Goal: Information Seeking & Learning: Learn about a topic

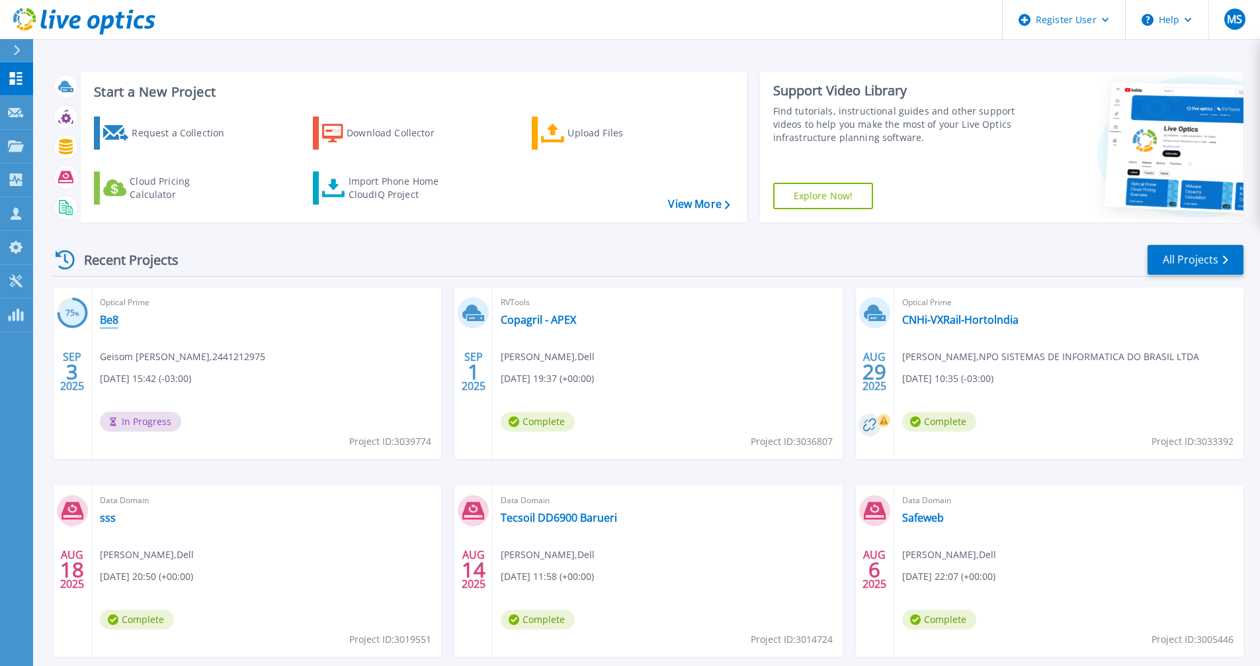
click at [109, 320] on link "Be8" at bounding box center [109, 319] width 19 height 13
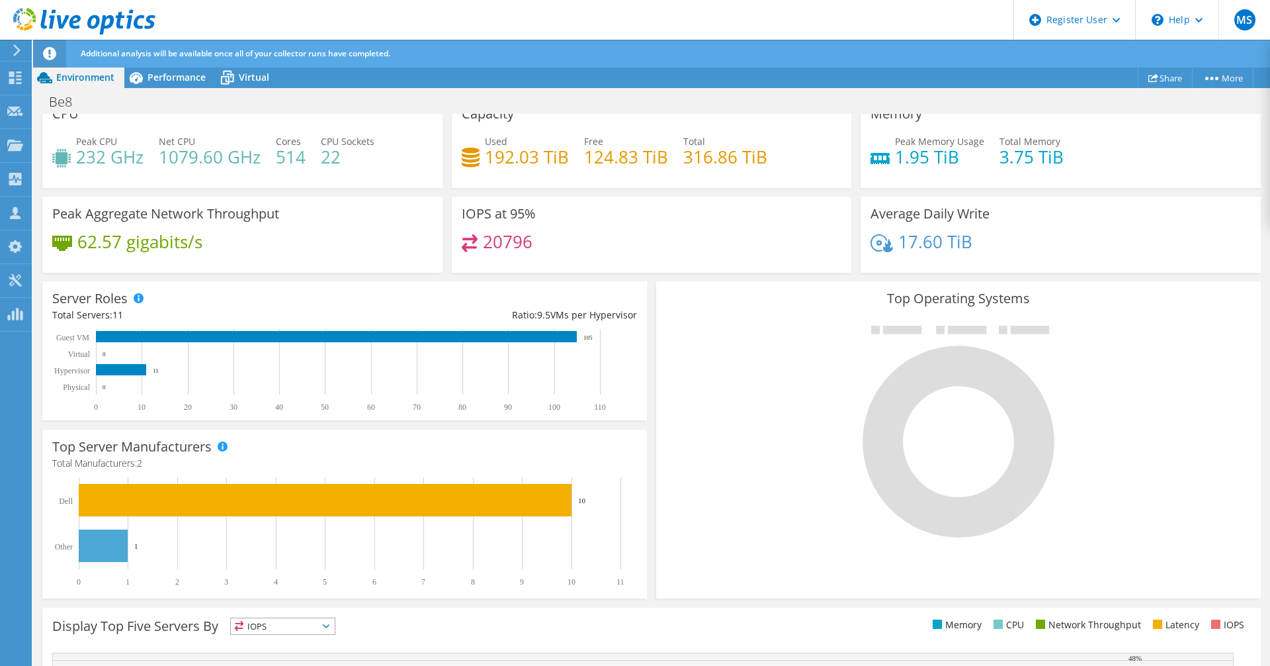
scroll to position [66, 0]
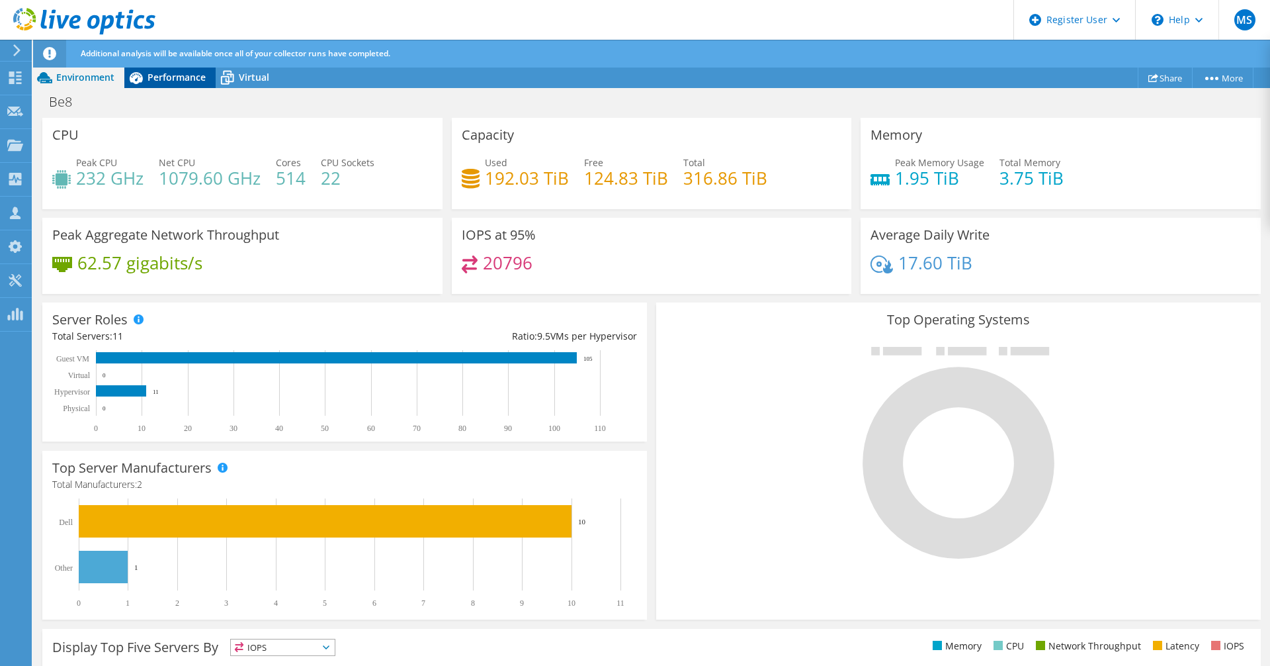
click at [180, 83] on span "Performance" at bounding box center [177, 77] width 58 height 13
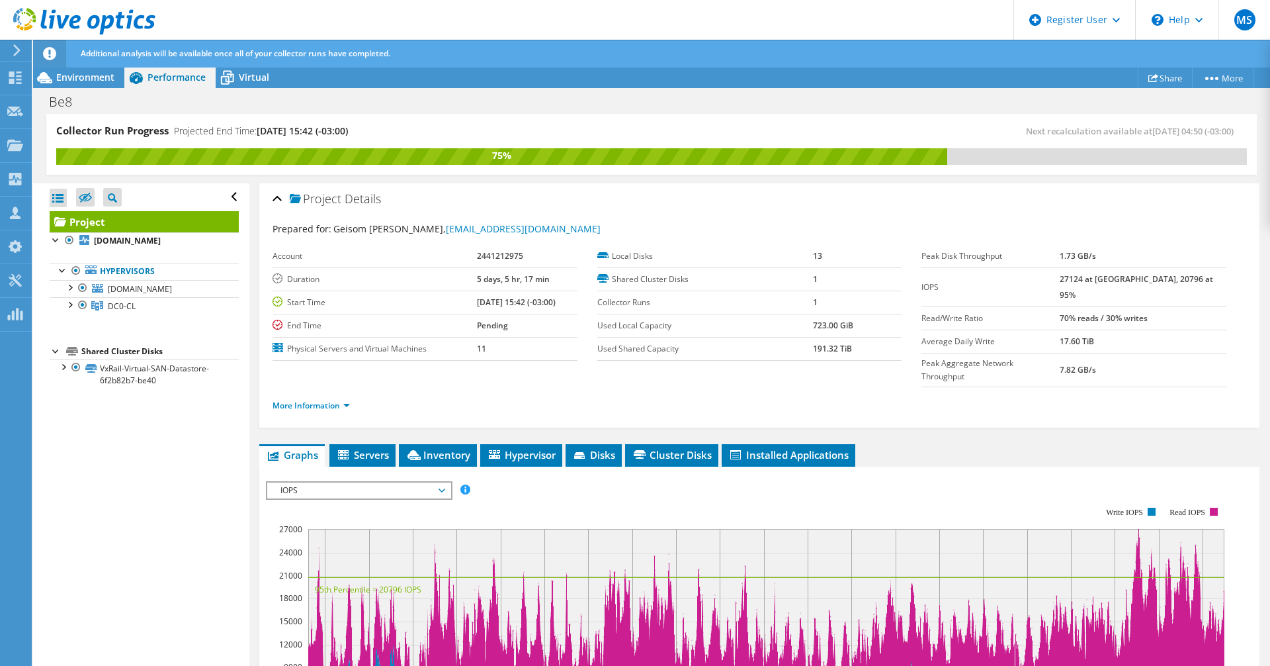
scroll to position [0, 0]
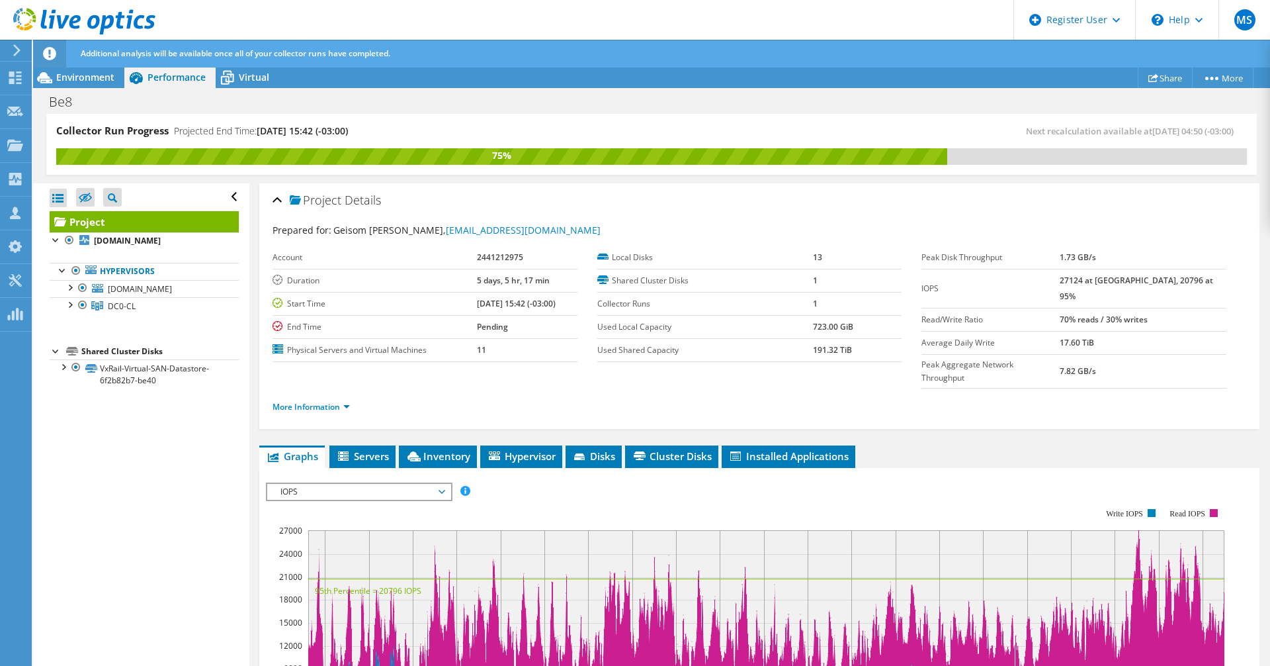
click at [441, 484] on span "IOPS" at bounding box center [359, 492] width 170 height 16
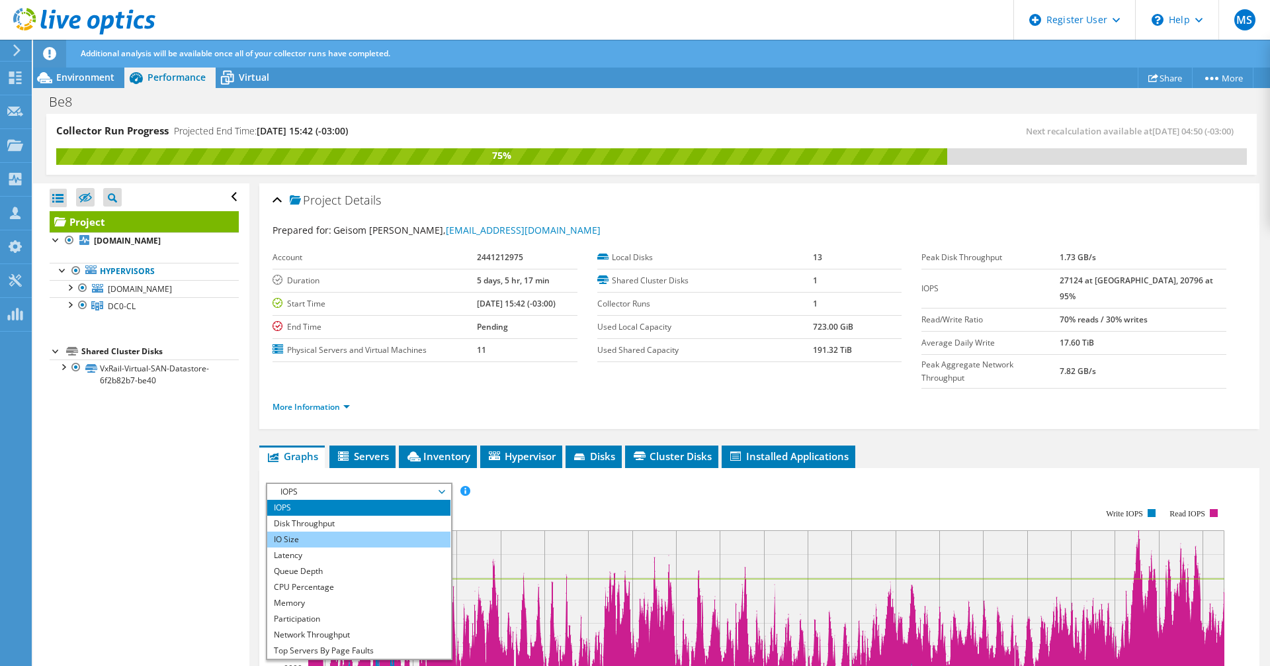
click at [293, 531] on li "IO Size" at bounding box center [358, 539] width 183 height 16
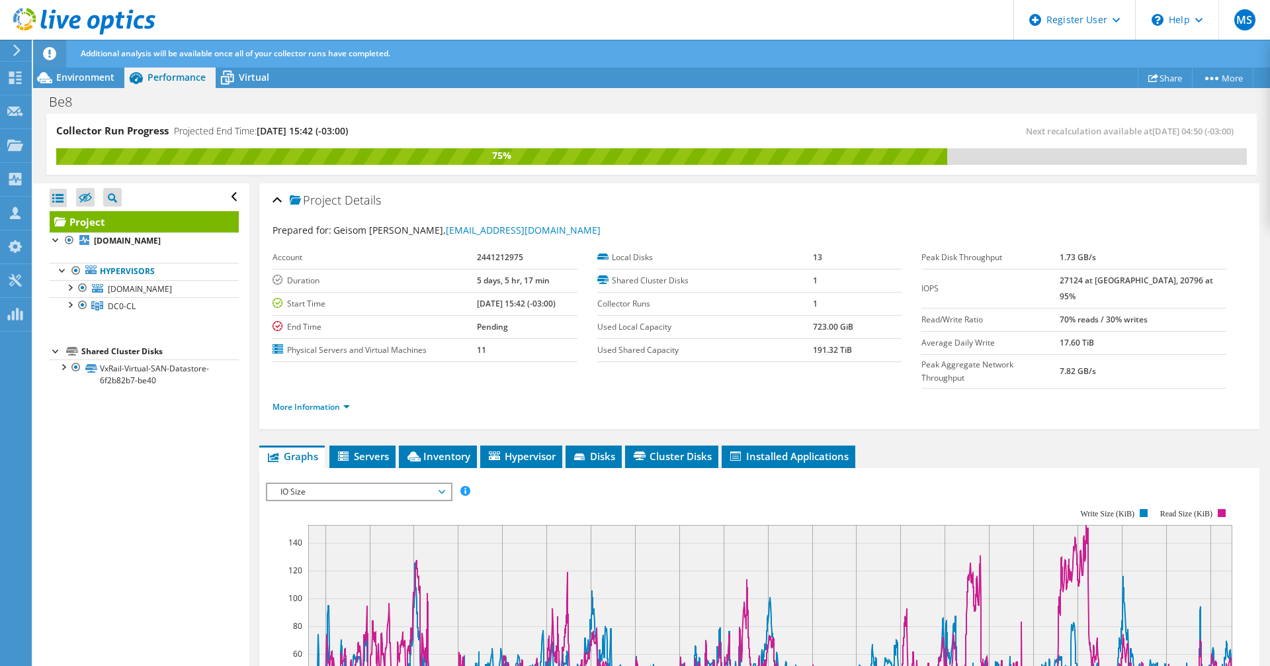
click at [345, 484] on span "IO Size" at bounding box center [359, 492] width 170 height 16
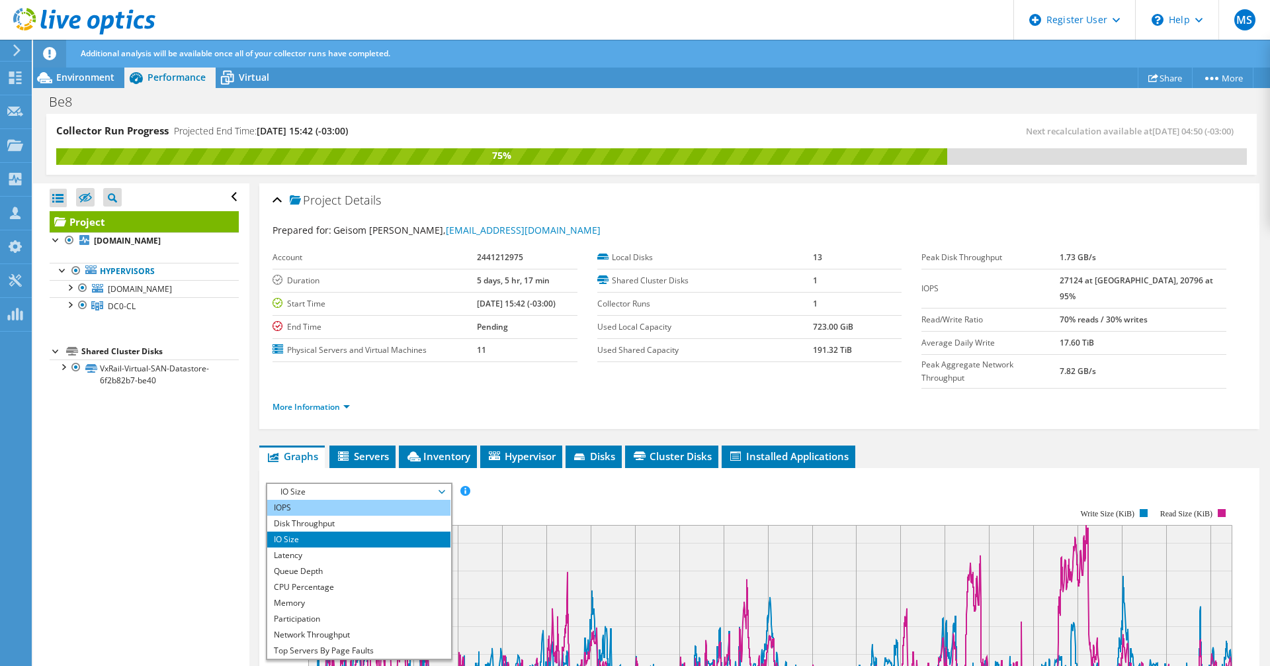
click at [288, 500] on li "IOPS" at bounding box center [358, 508] width 183 height 16
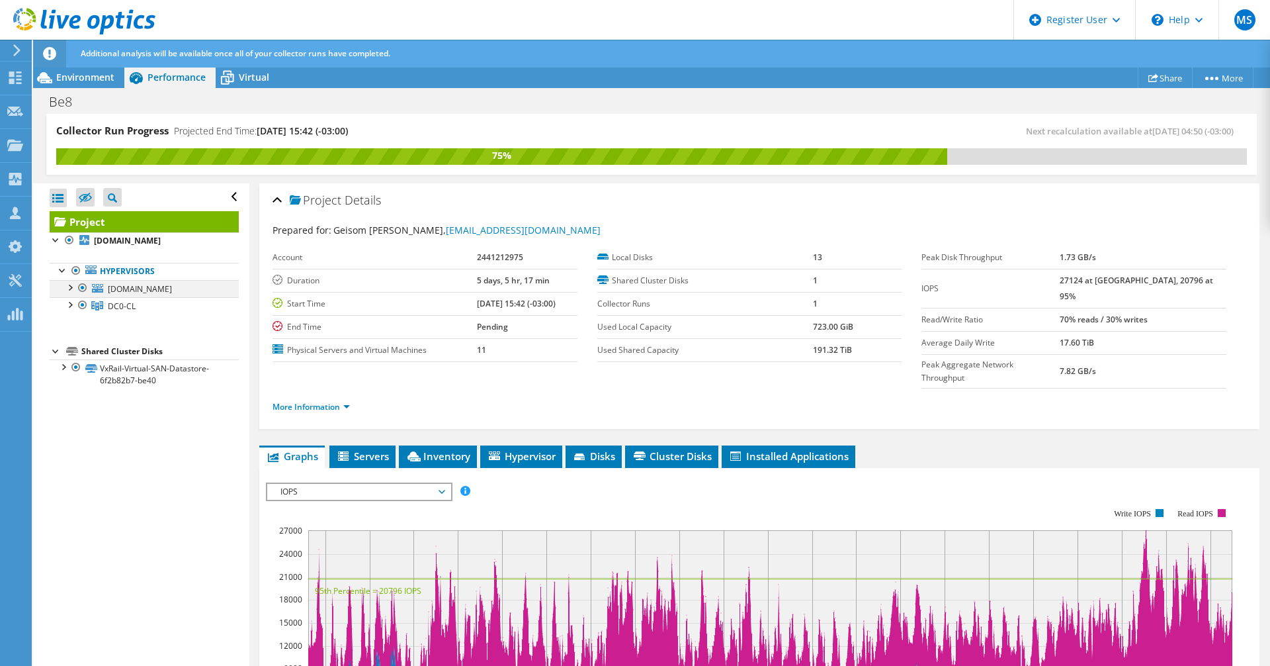
click at [67, 285] on div at bounding box center [69, 286] width 13 height 13
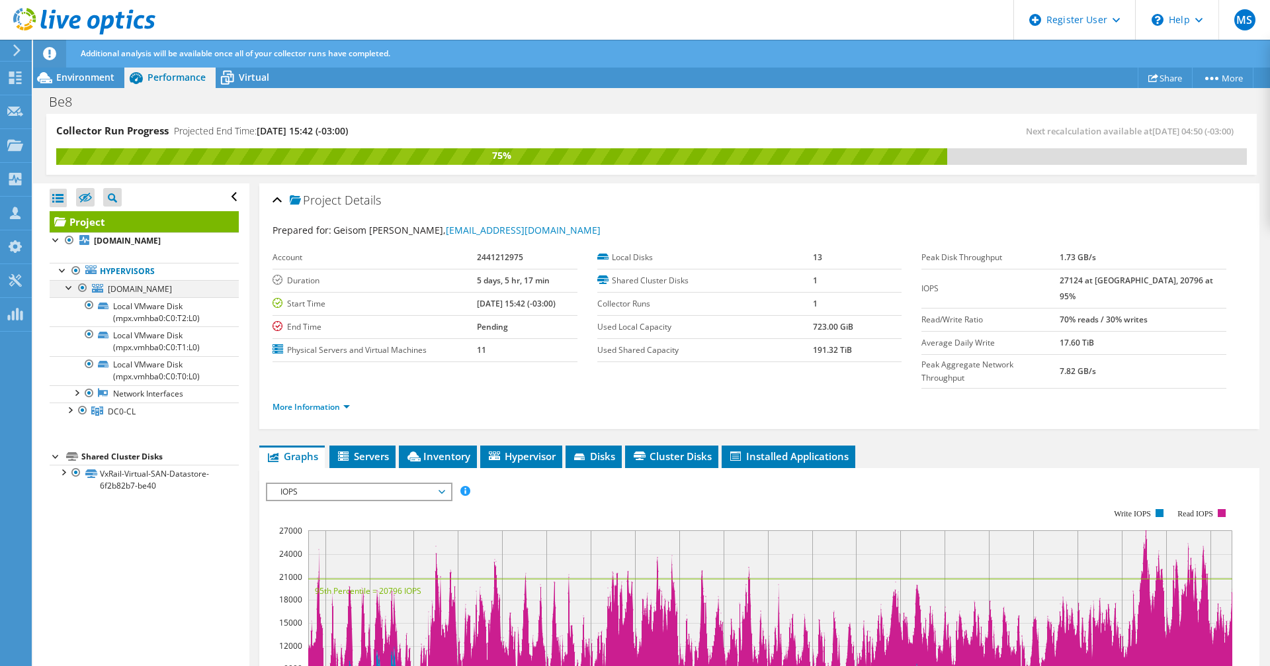
drag, startPoint x: 66, startPoint y: 284, endPoint x: 67, endPoint y: 293, distance: 9.5
click at [66, 285] on div at bounding box center [69, 286] width 13 height 13
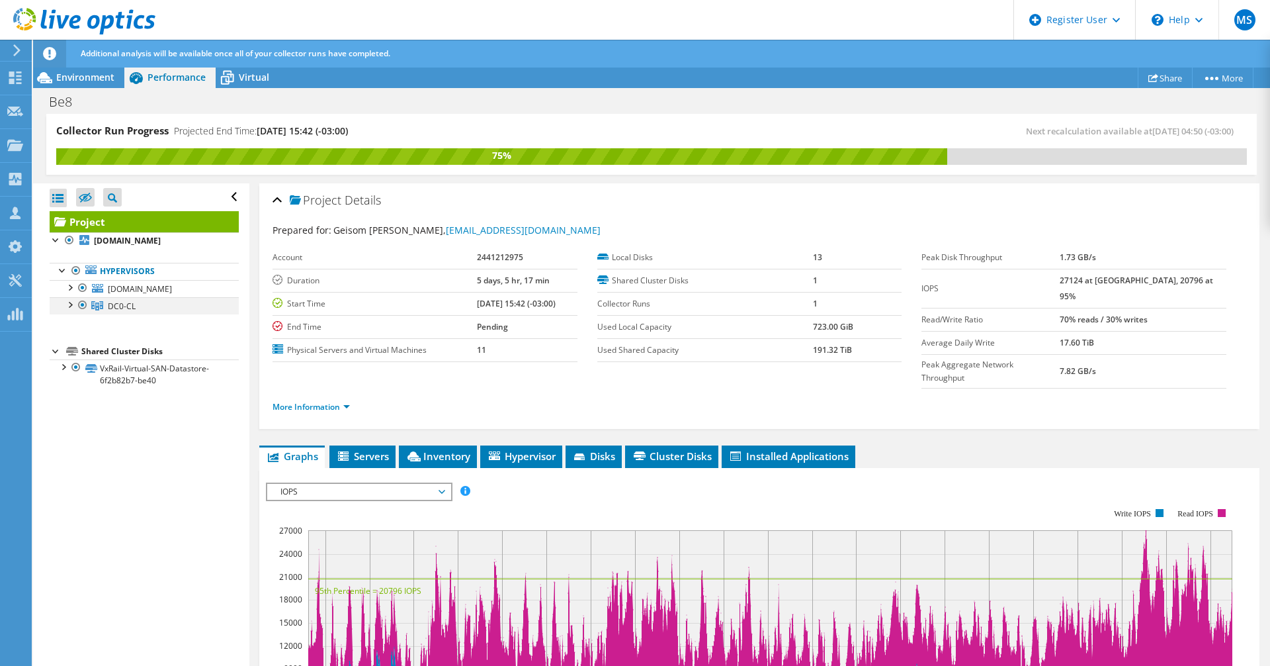
click at [70, 304] on div at bounding box center [69, 303] width 13 height 13
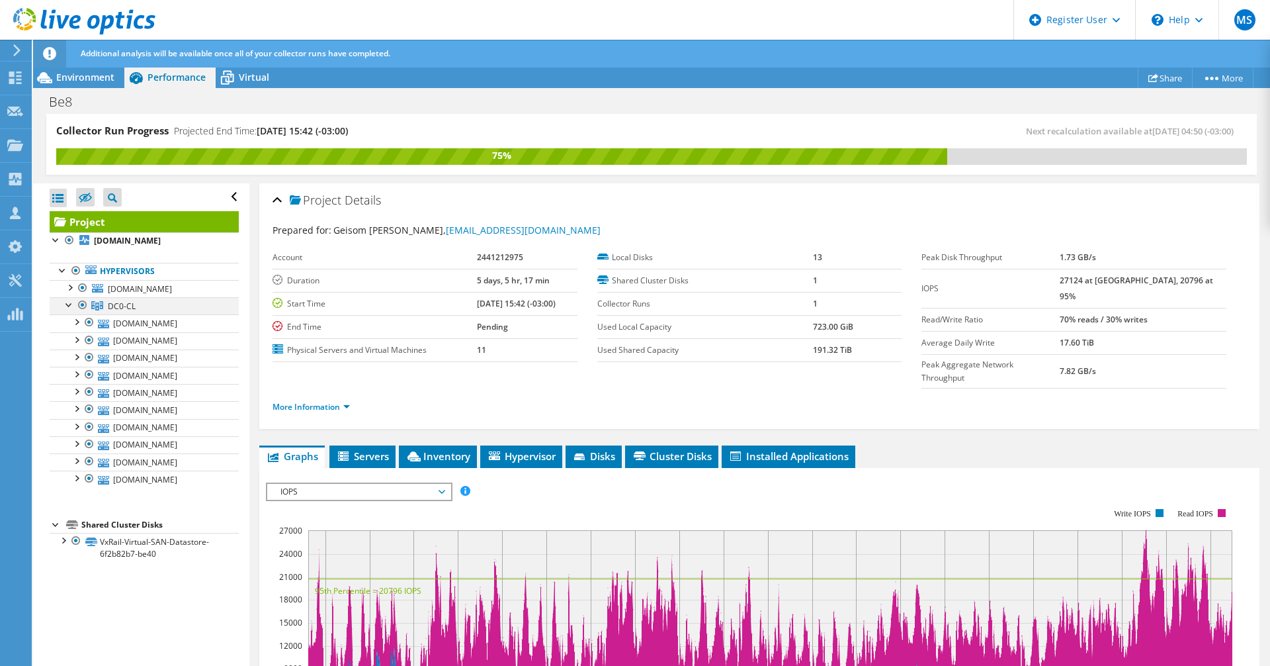
click at [69, 304] on div at bounding box center [69, 303] width 13 height 13
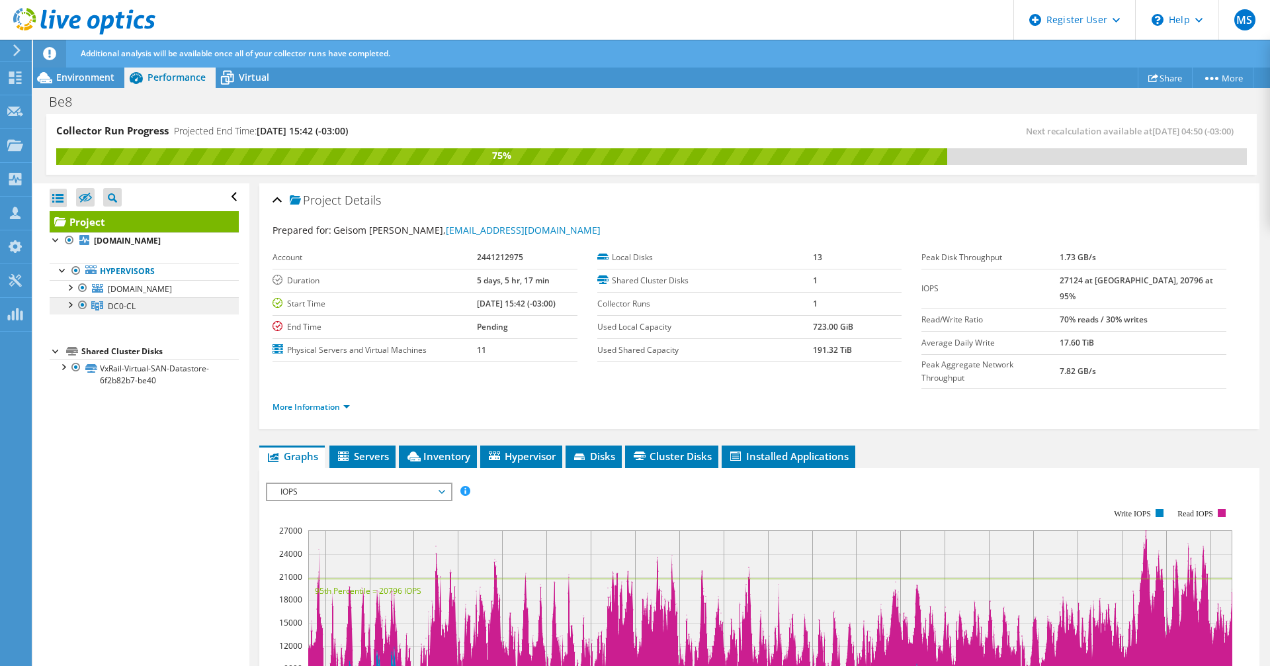
click at [118, 304] on span "DC0-CL" at bounding box center [122, 305] width 28 height 11
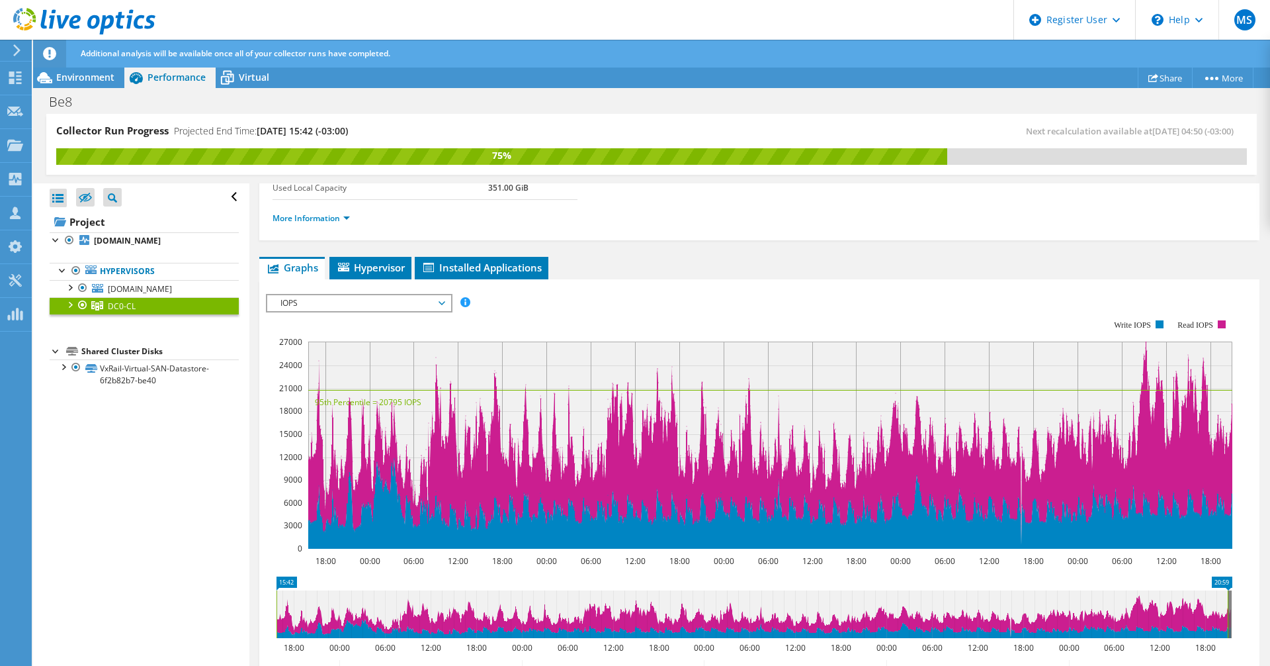
scroll to position [132, 0]
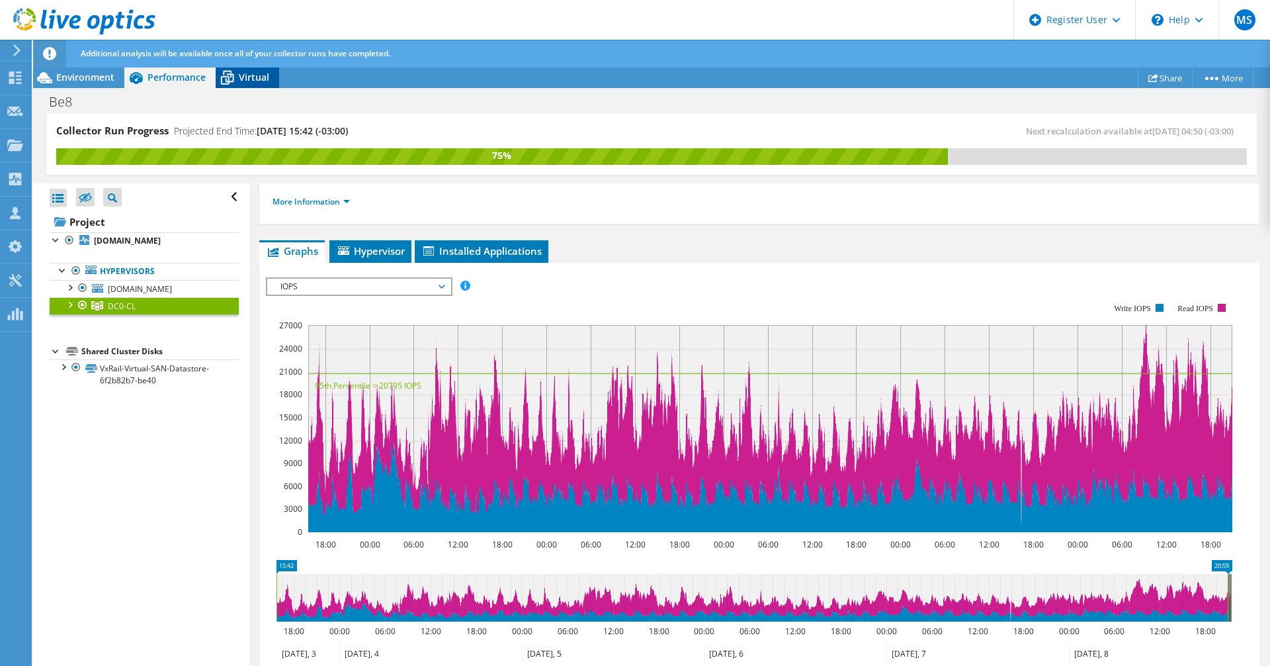
click at [249, 75] on span "Virtual" at bounding box center [254, 77] width 30 height 13
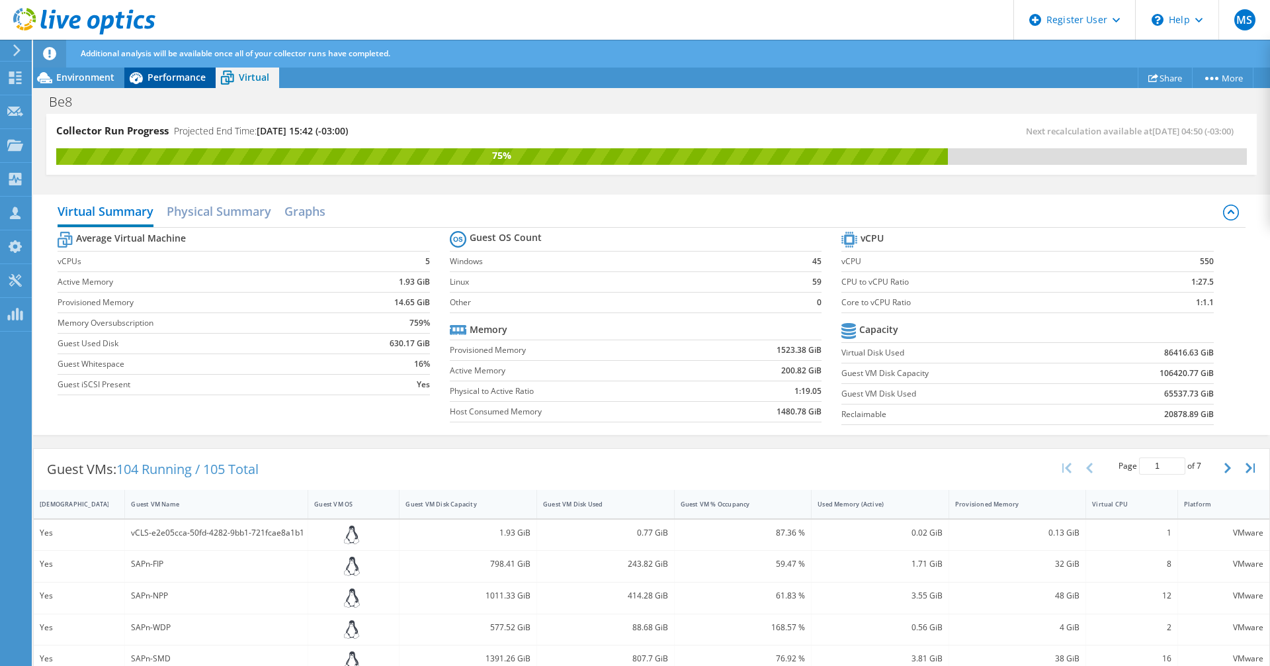
click at [183, 78] on span "Performance" at bounding box center [177, 77] width 58 height 13
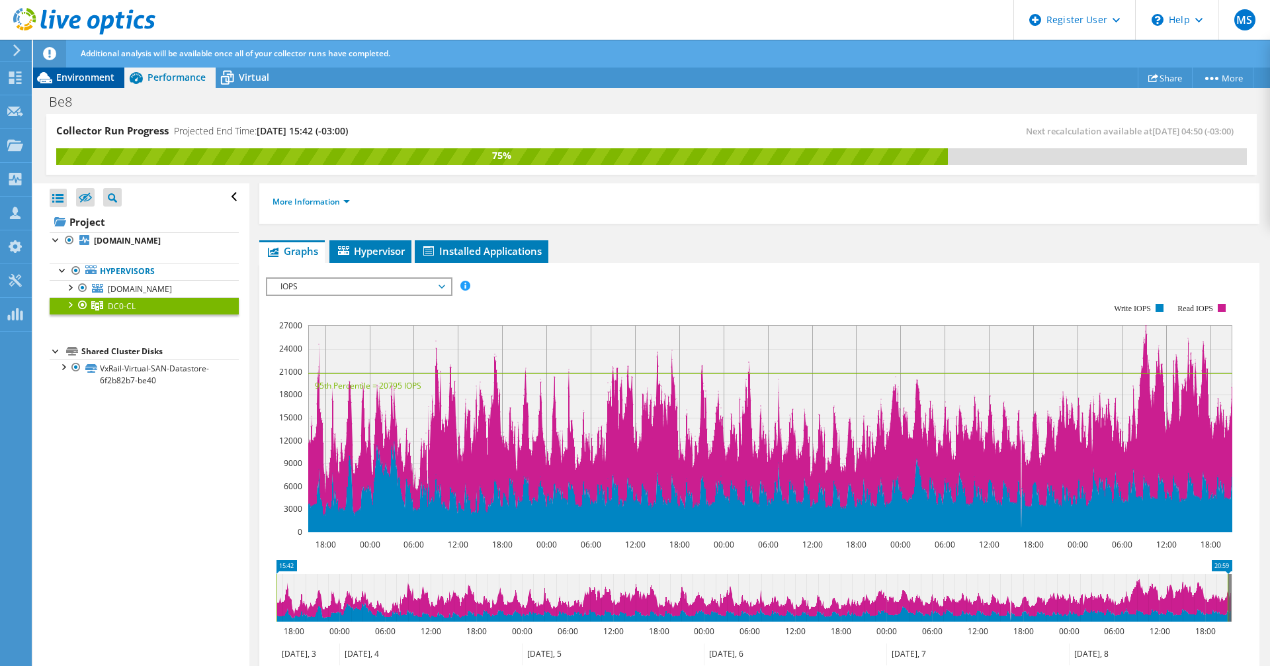
click at [93, 79] on span "Environment" at bounding box center [85, 77] width 58 height 13
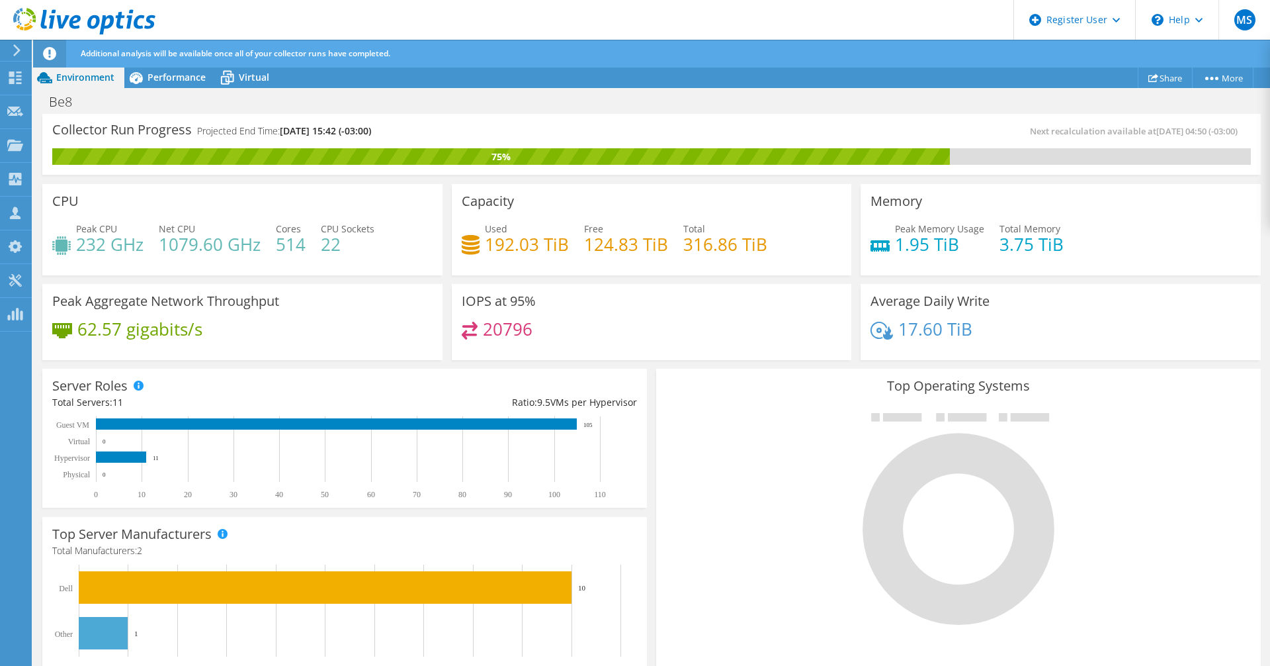
scroll to position [286, 0]
click at [174, 79] on span "Performance" at bounding box center [177, 77] width 58 height 13
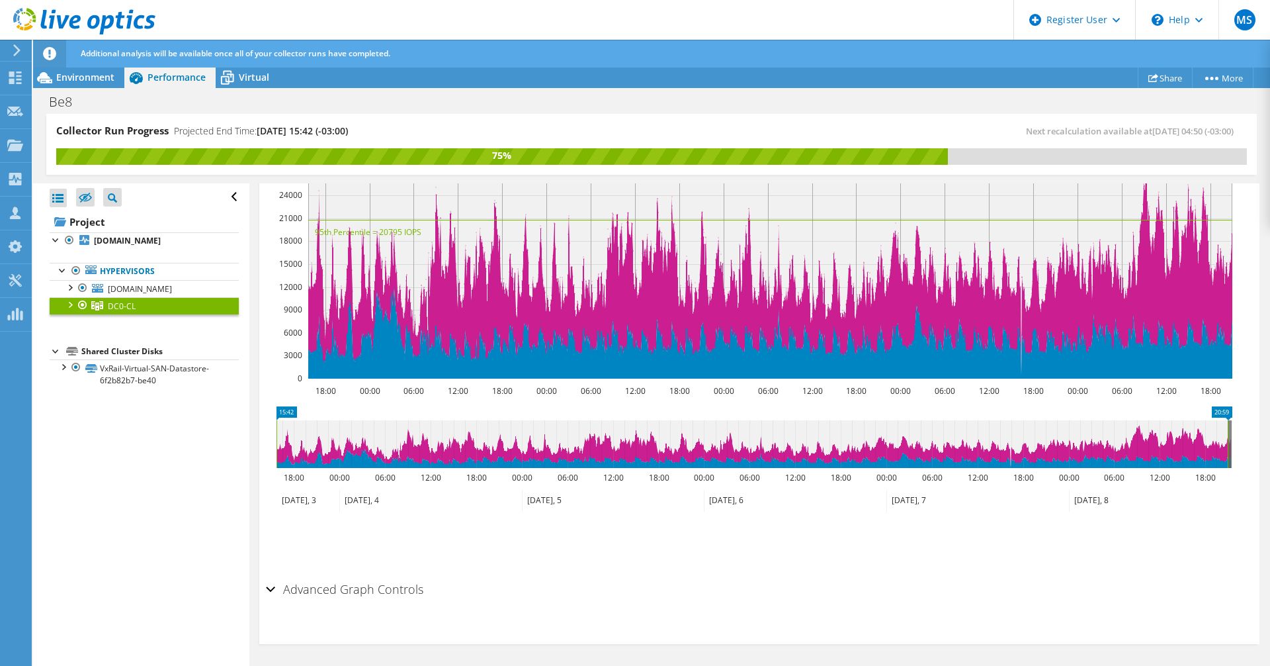
click at [71, 306] on div at bounding box center [69, 303] width 13 height 13
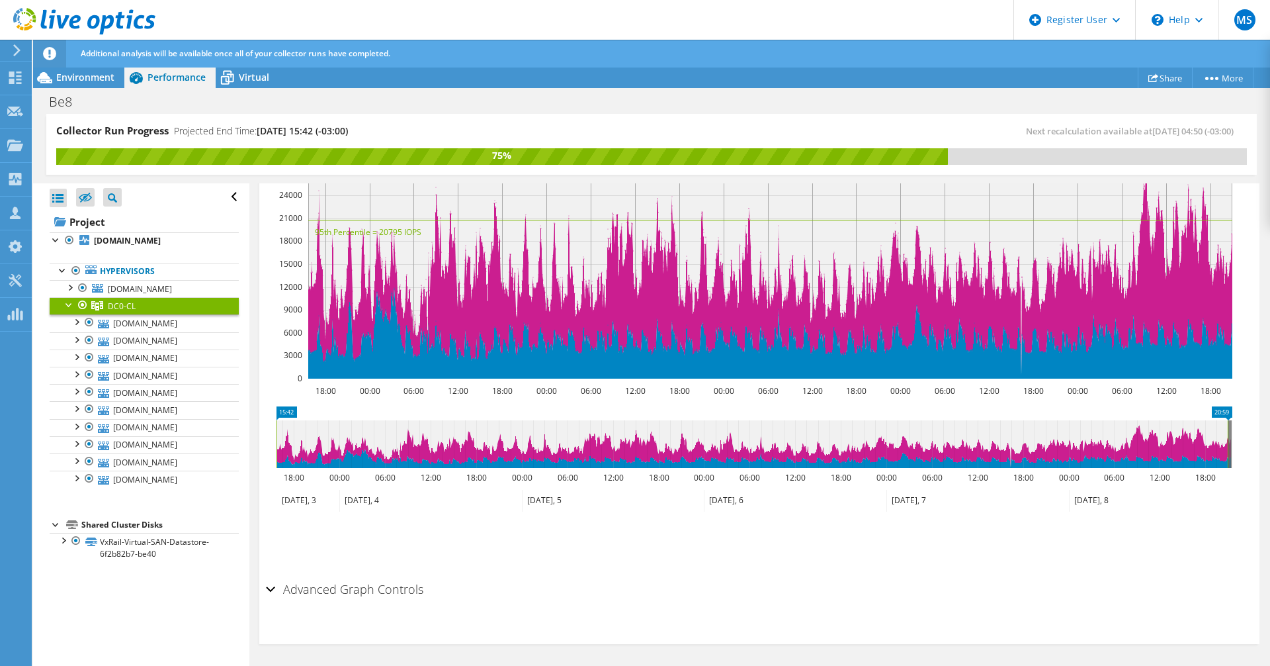
click at [66, 304] on div at bounding box center [69, 303] width 13 height 13
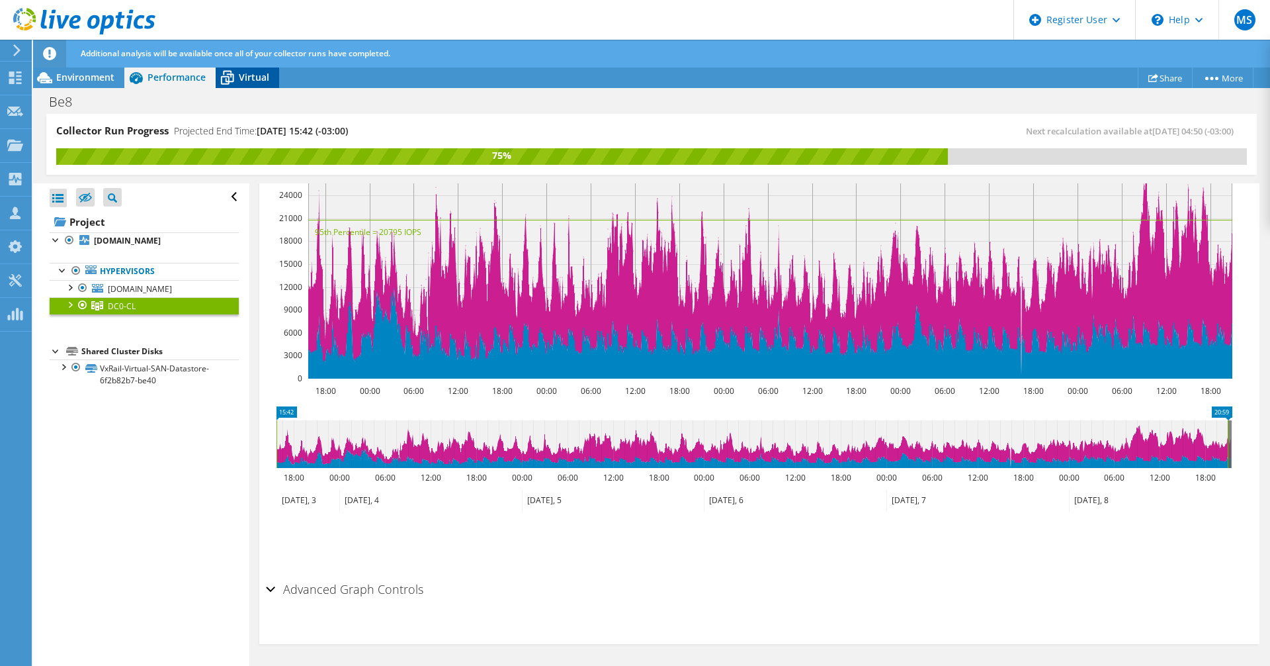
click at [243, 75] on span "Virtual" at bounding box center [254, 77] width 30 height 13
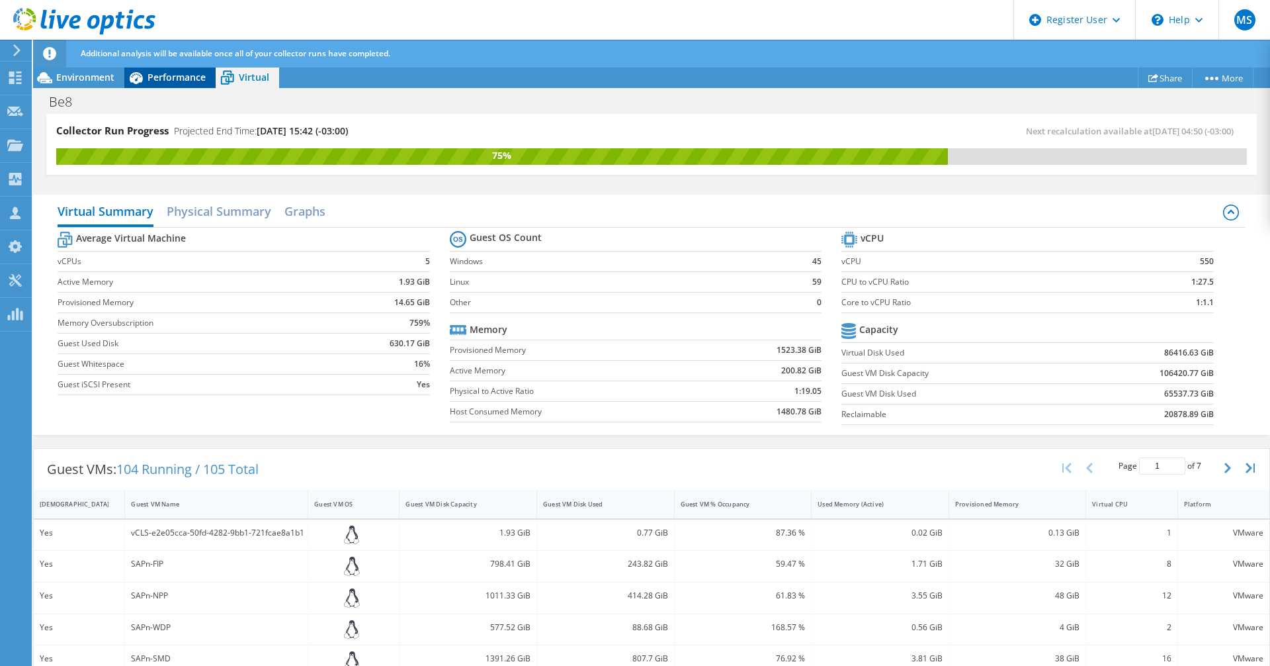
click at [184, 77] on span "Performance" at bounding box center [177, 77] width 58 height 13
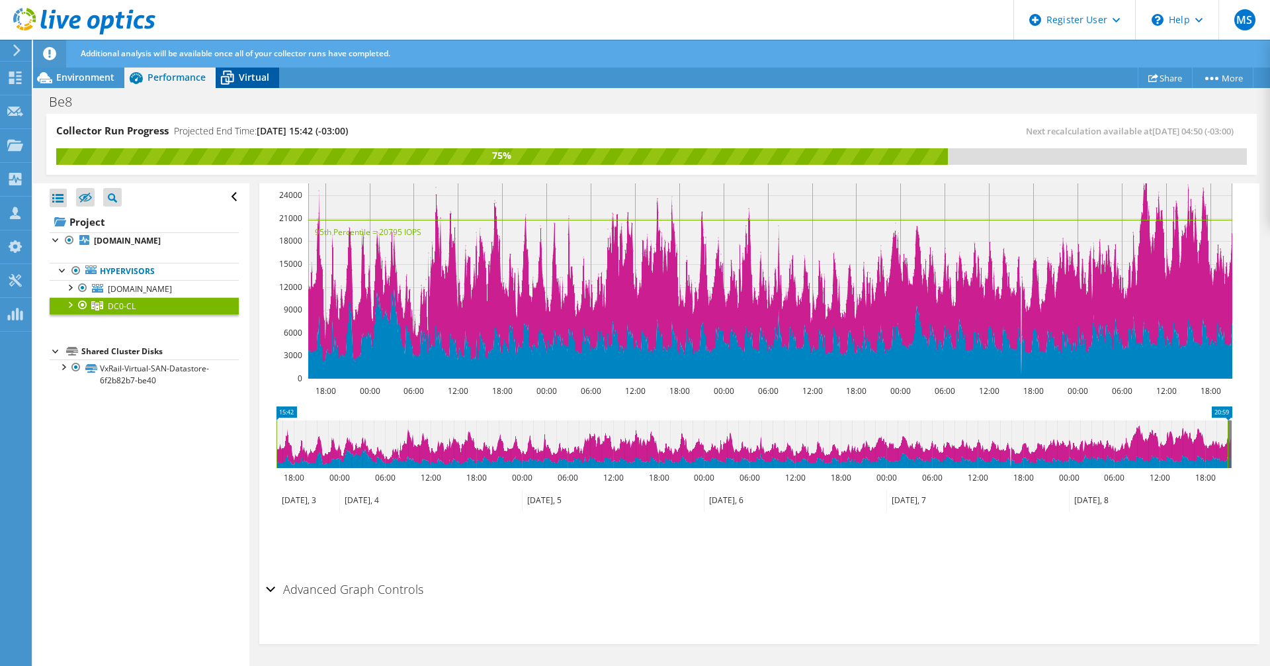
click at [245, 74] on span "Virtual" at bounding box center [254, 77] width 30 height 13
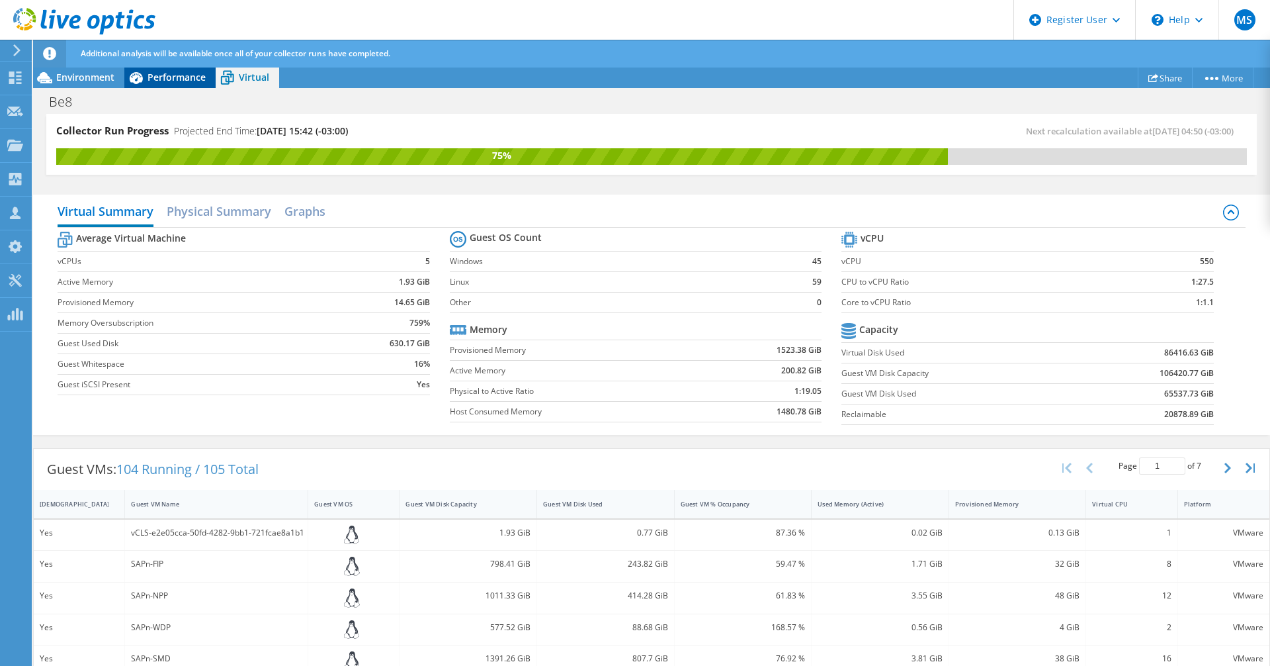
click at [173, 74] on span "Performance" at bounding box center [177, 77] width 58 height 13
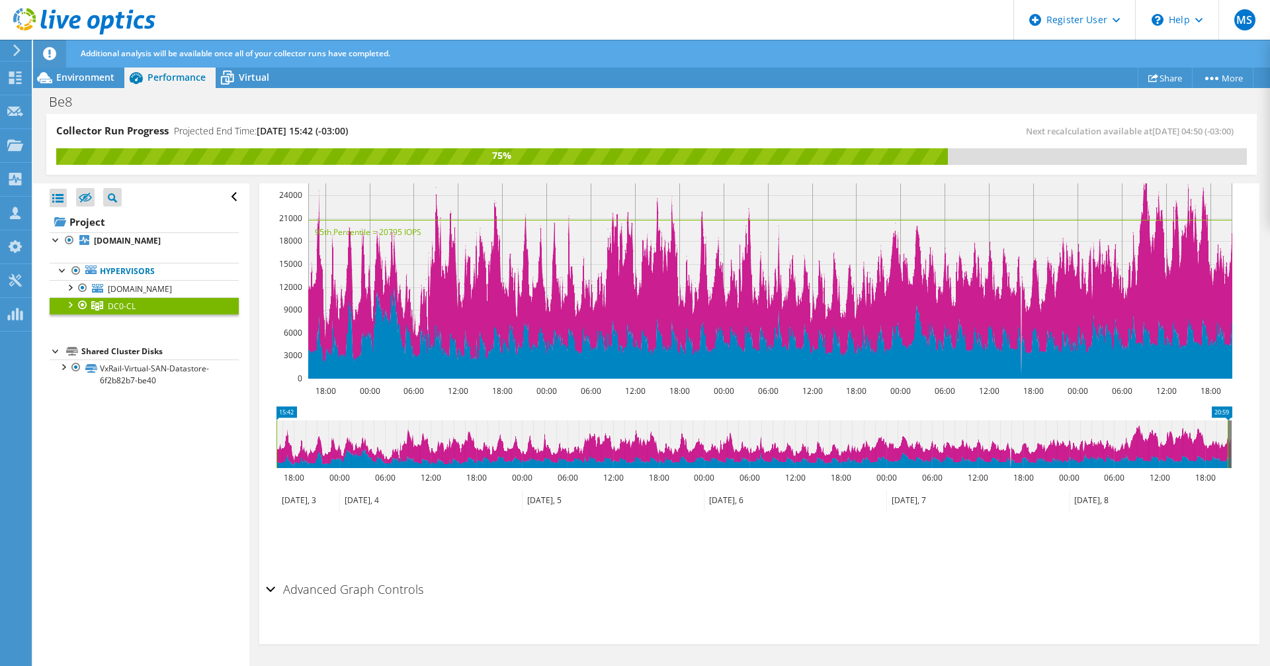
click at [130, 302] on span "DC0-CL" at bounding box center [122, 305] width 28 height 11
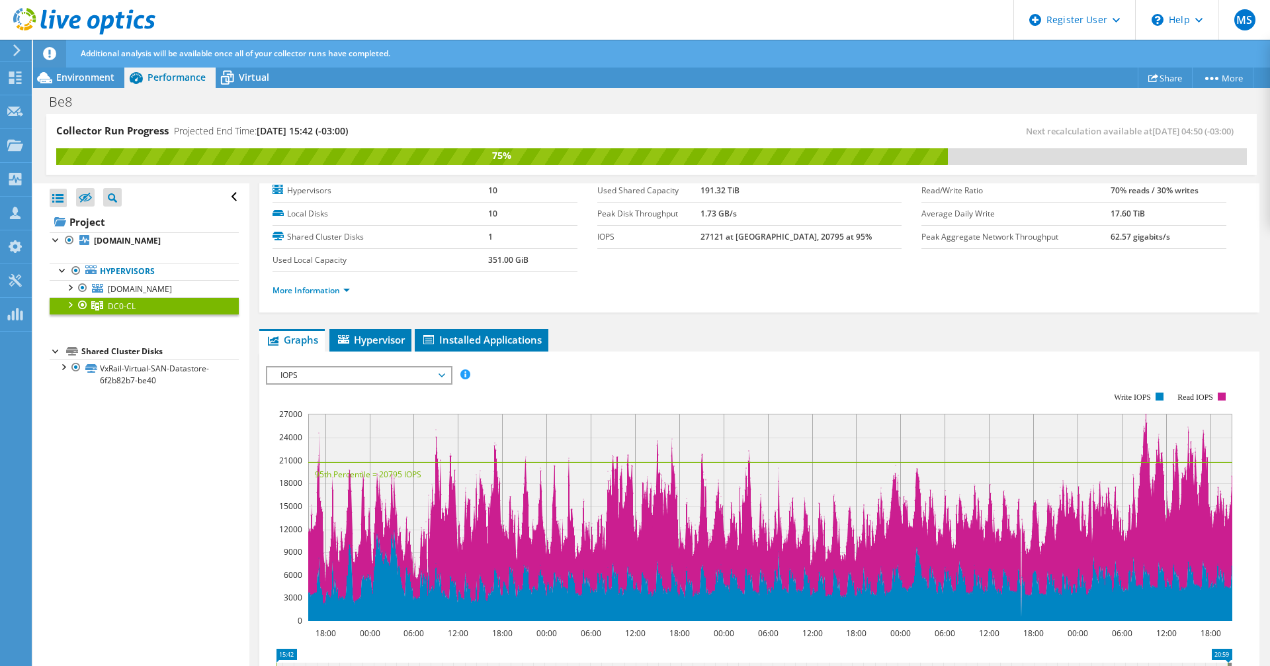
scroll to position [0, 0]
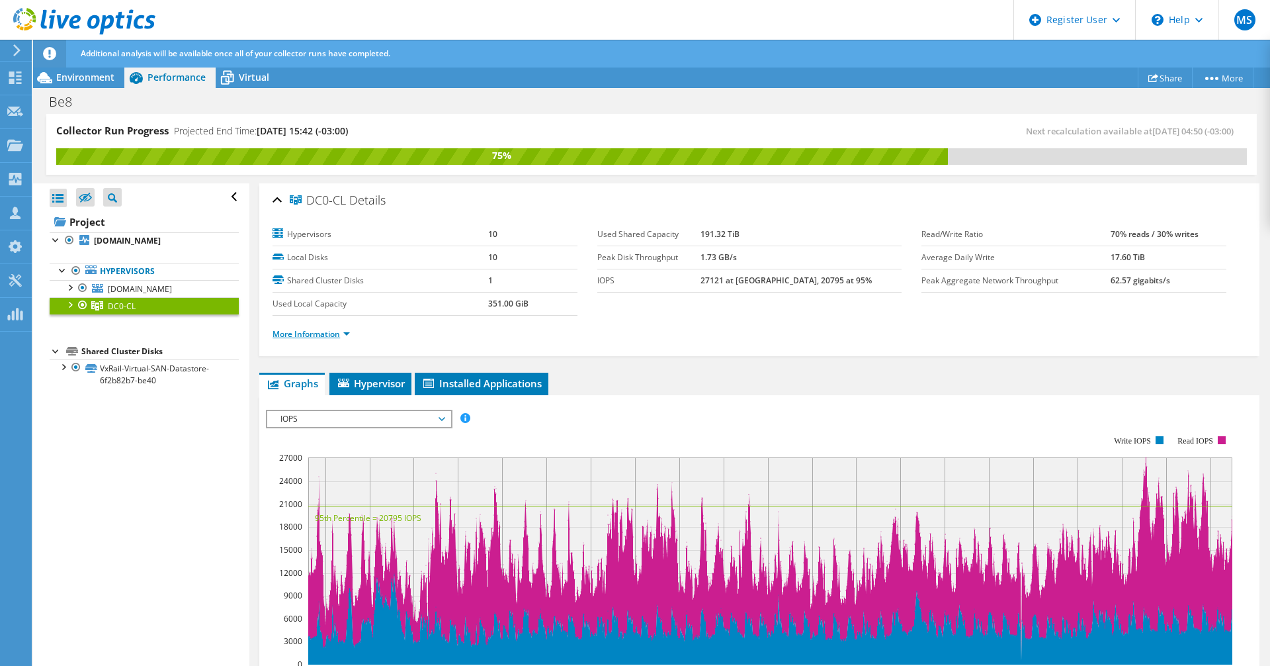
click at [323, 334] on link "More Information" at bounding box center [311, 333] width 77 height 11
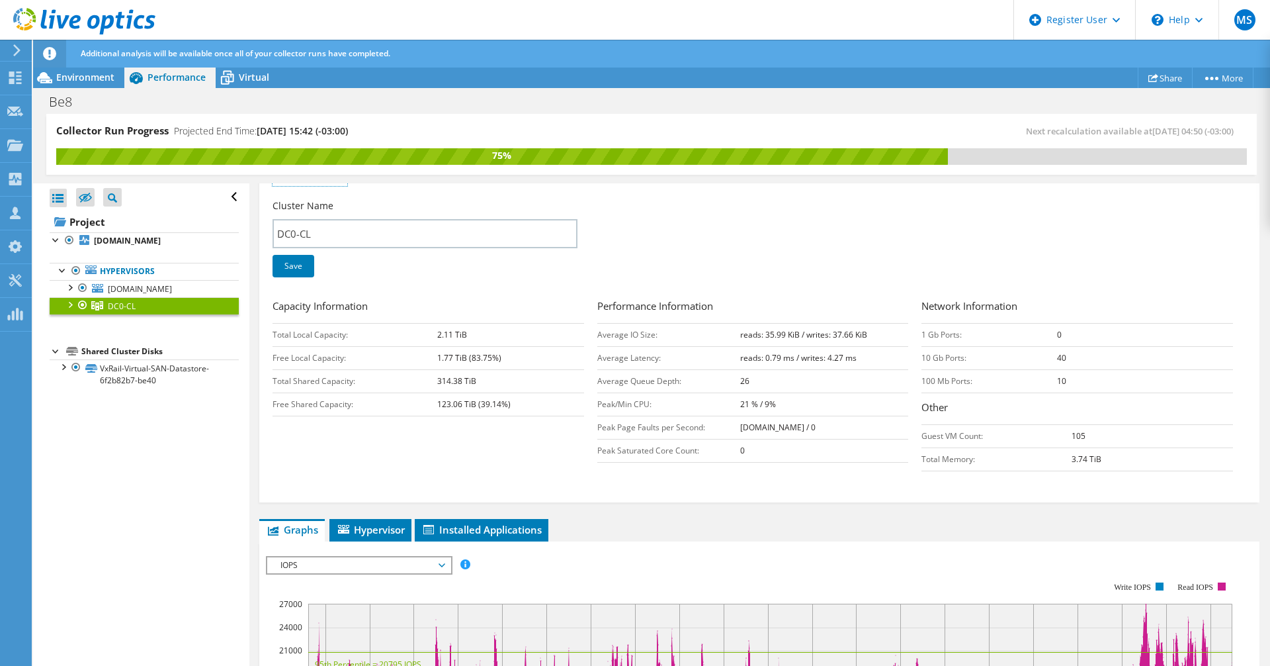
scroll to position [198, 0]
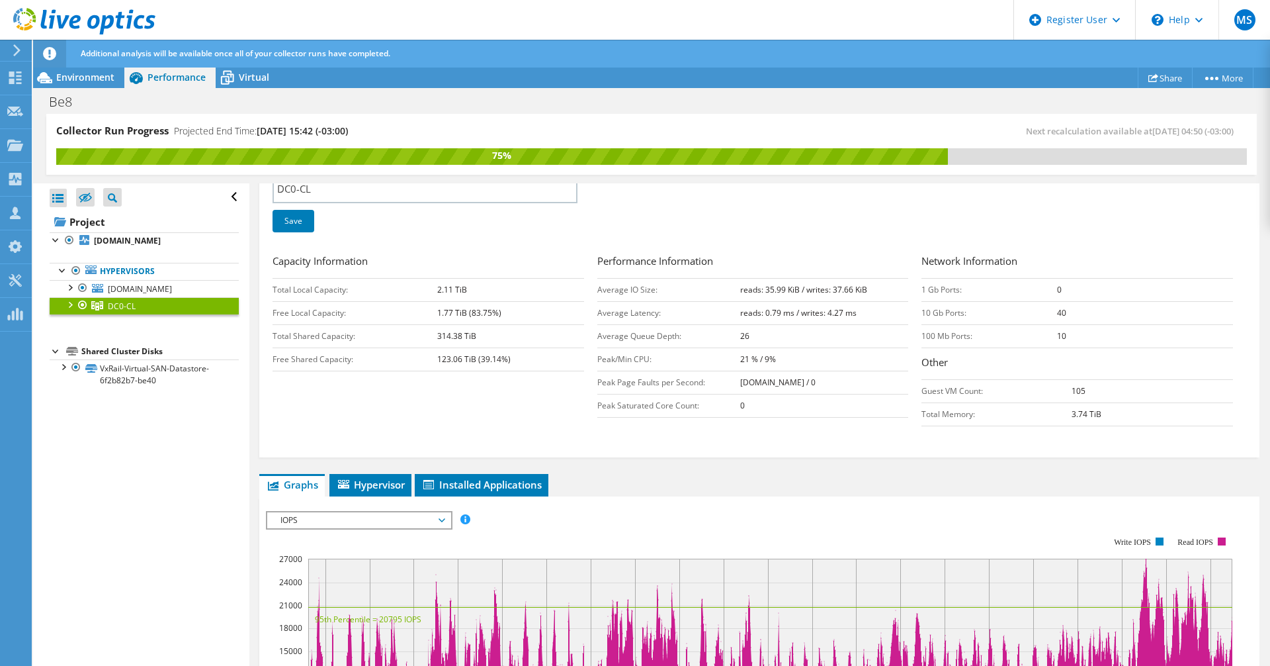
click at [359, 521] on span "IOPS" at bounding box center [359, 520] width 170 height 16
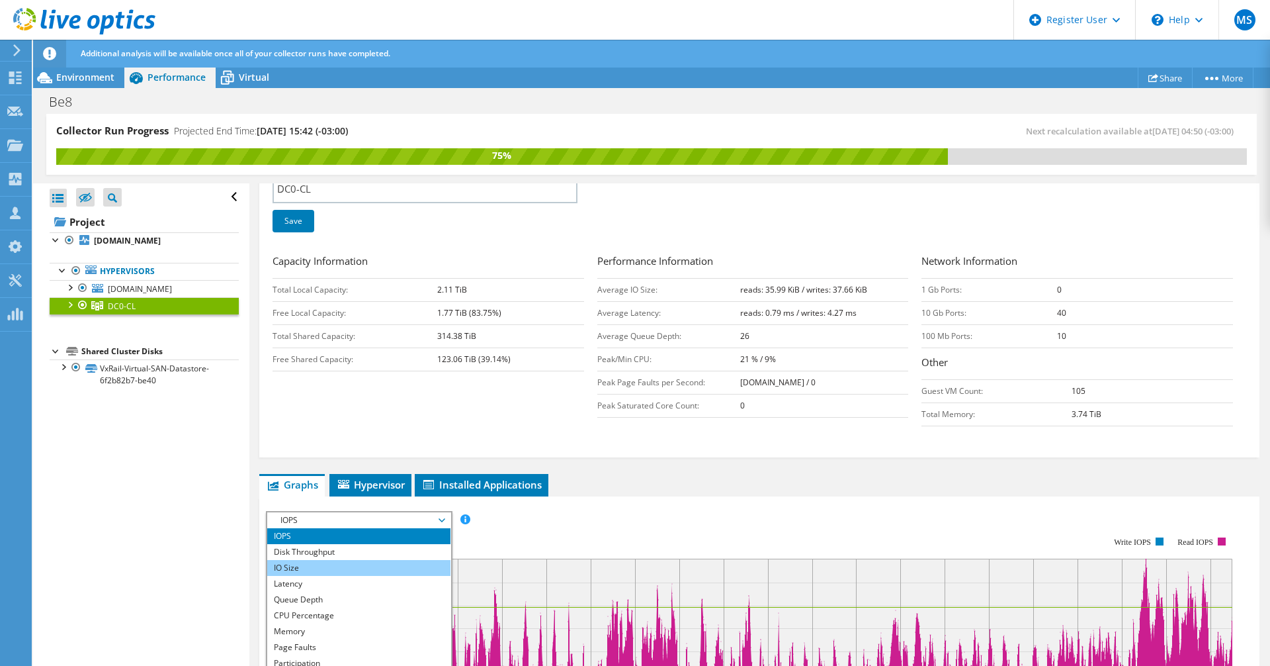
click at [316, 572] on li "IO Size" at bounding box center [358, 568] width 183 height 16
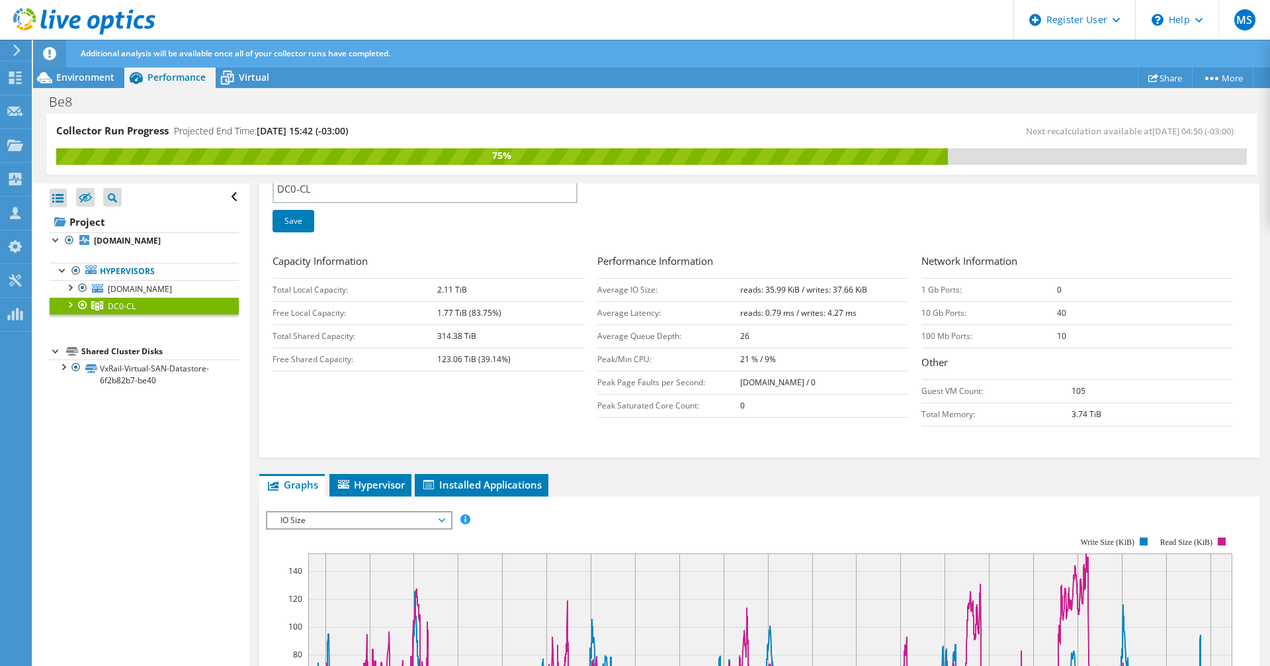
scroll to position [132, 0]
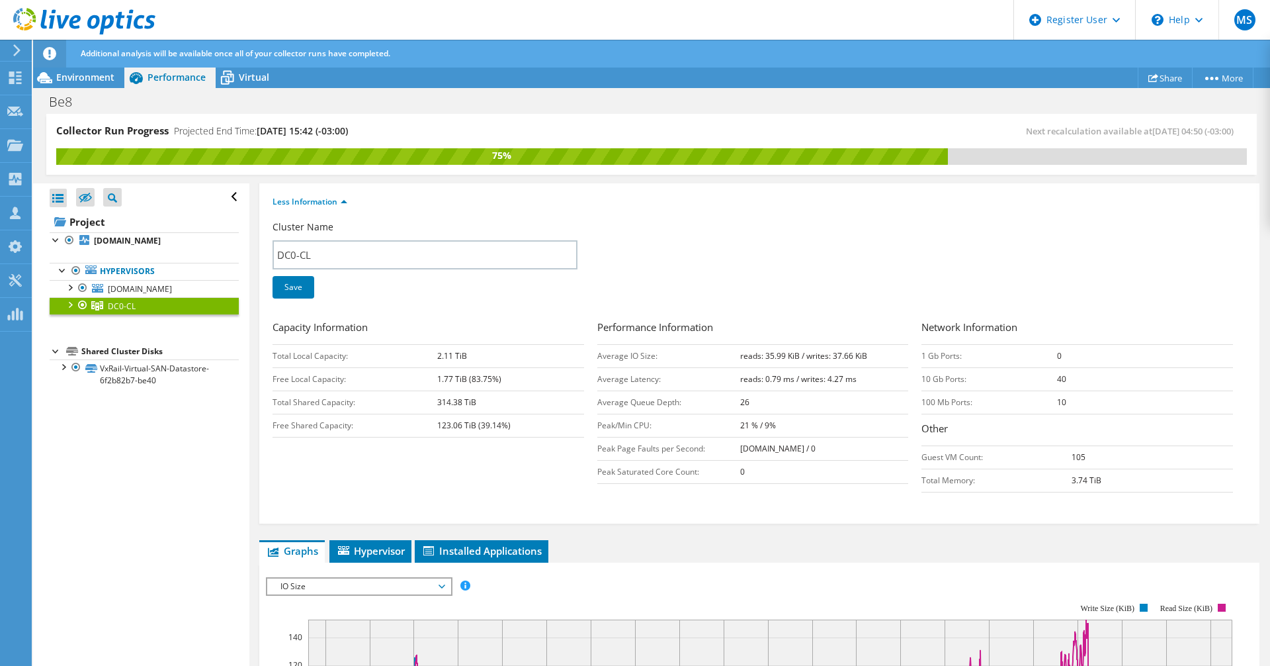
click at [70, 304] on div at bounding box center [69, 303] width 13 height 13
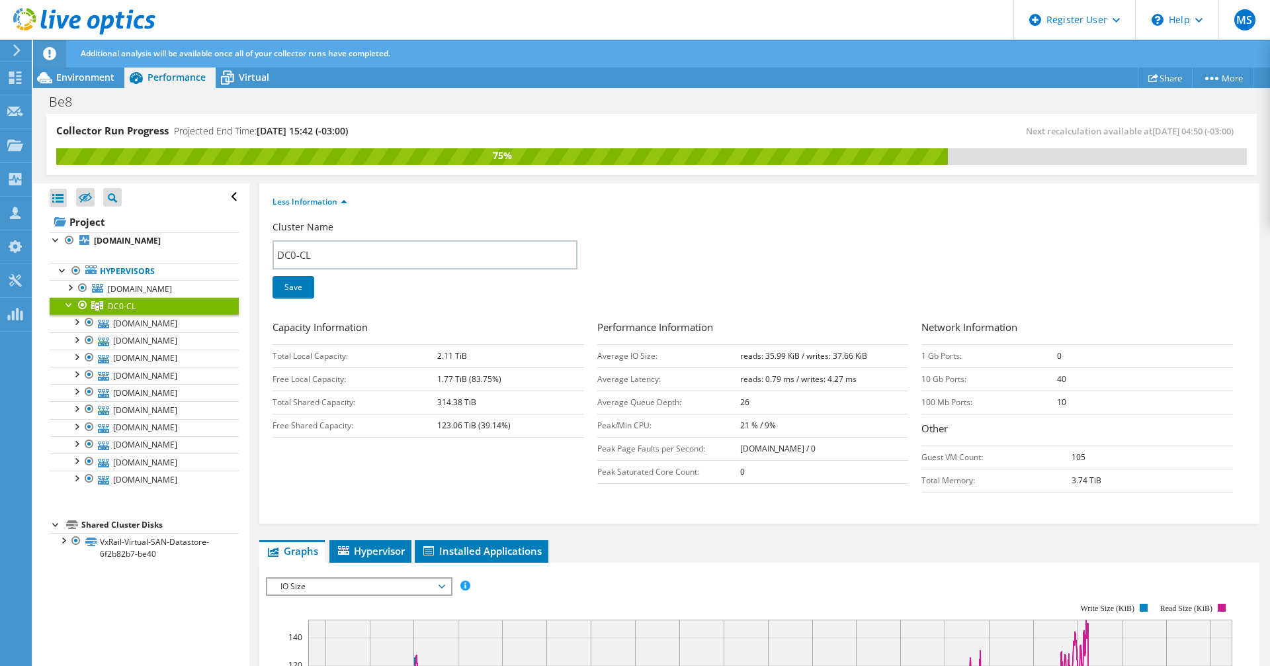
click at [68, 304] on div at bounding box center [69, 303] width 13 height 13
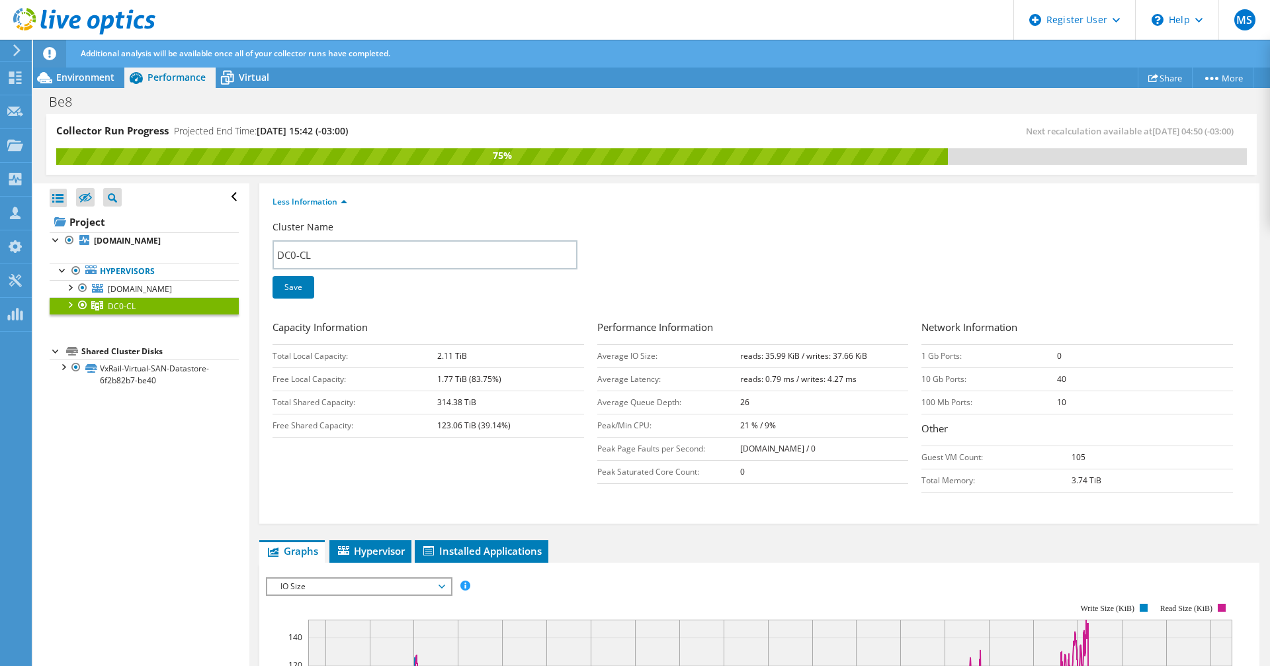
click at [70, 303] on div at bounding box center [69, 303] width 13 height 13
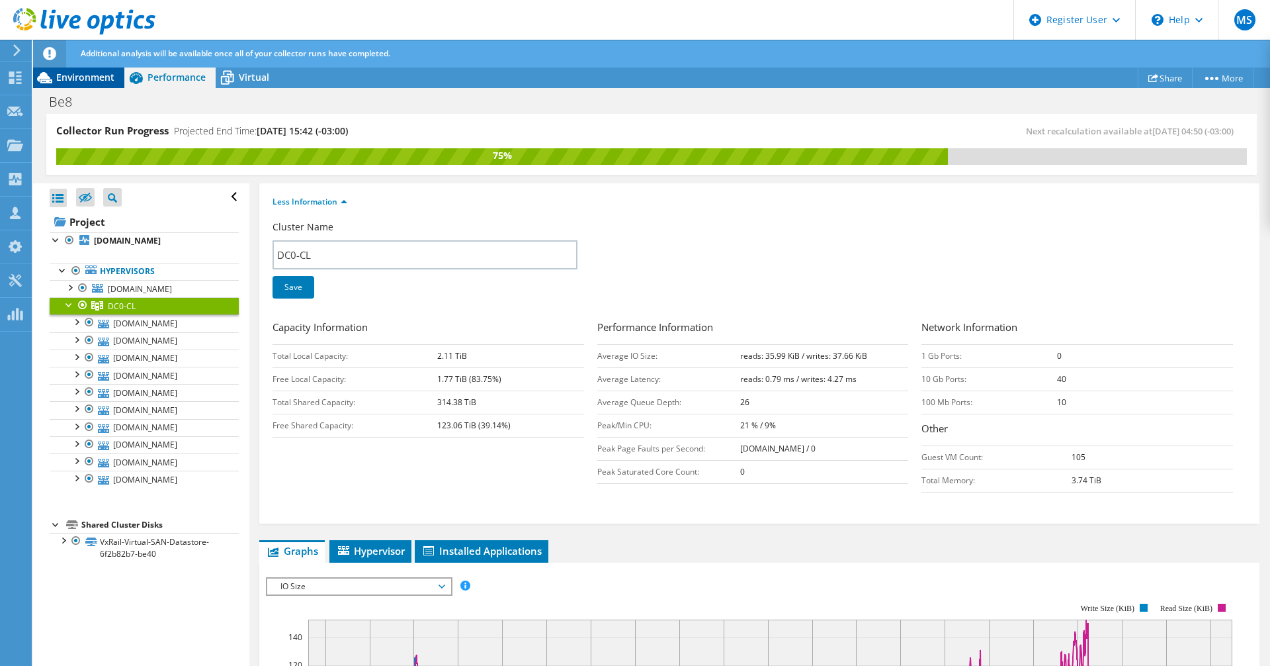
click at [99, 75] on span "Environment" at bounding box center [85, 77] width 58 height 13
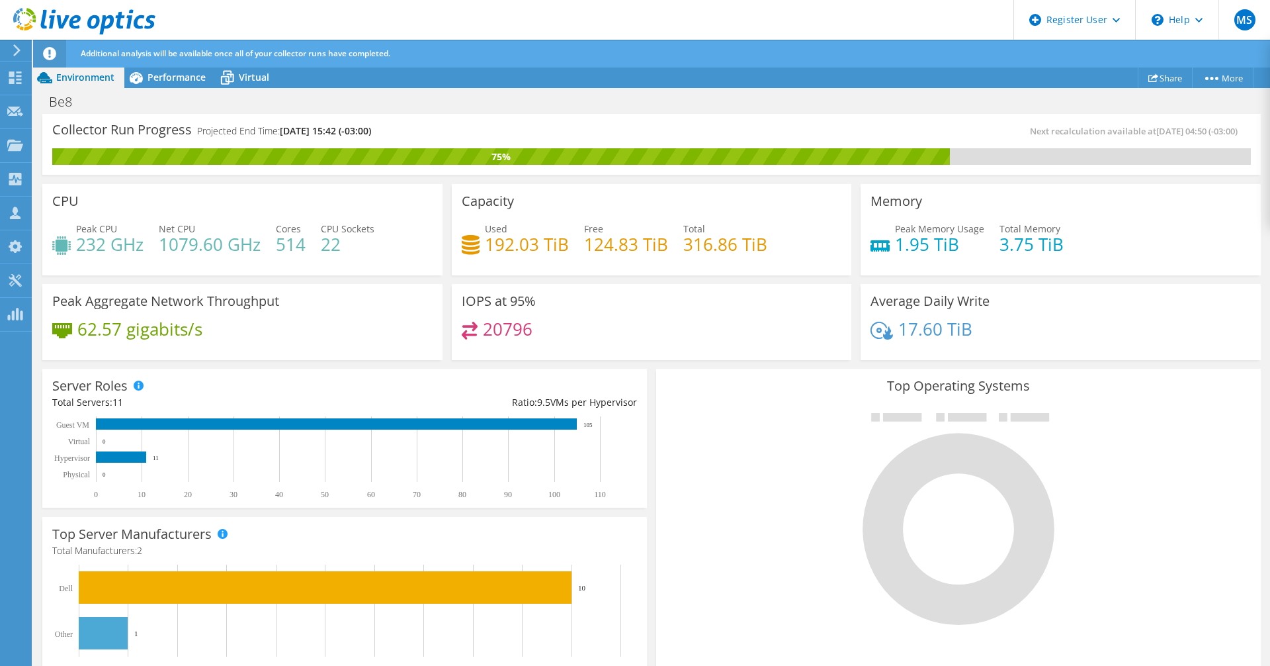
scroll to position [586, 0]
click at [180, 75] on span "Performance" at bounding box center [177, 77] width 58 height 13
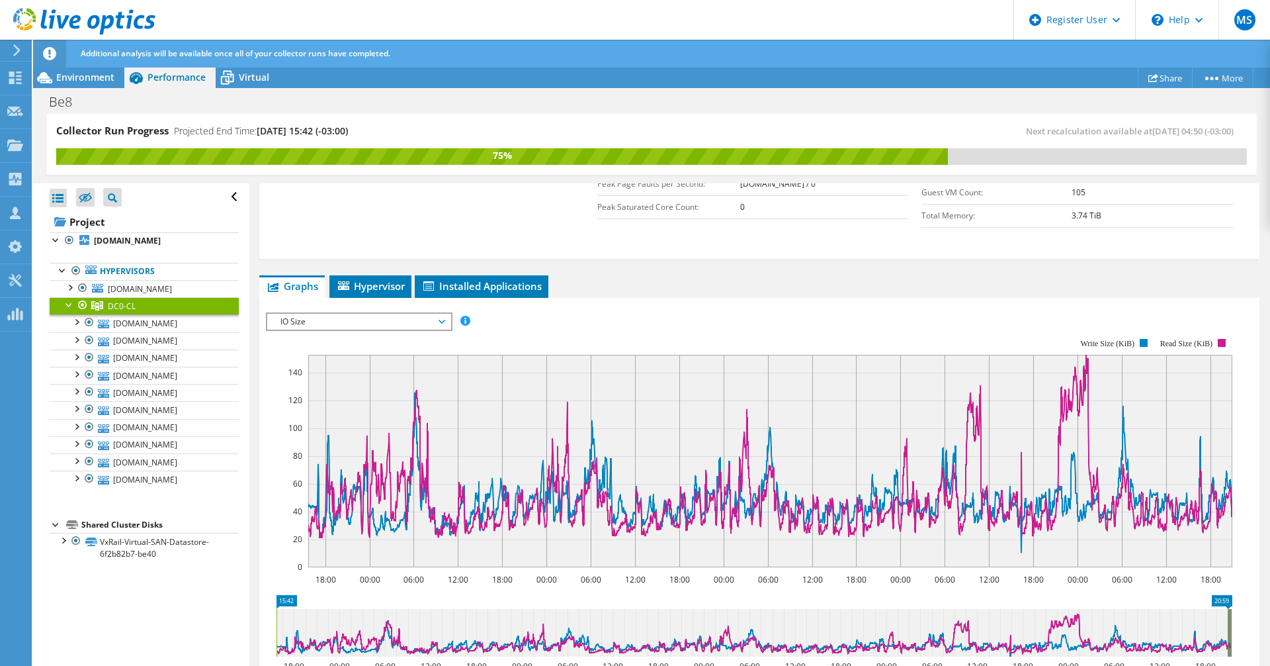
scroll to position [132, 0]
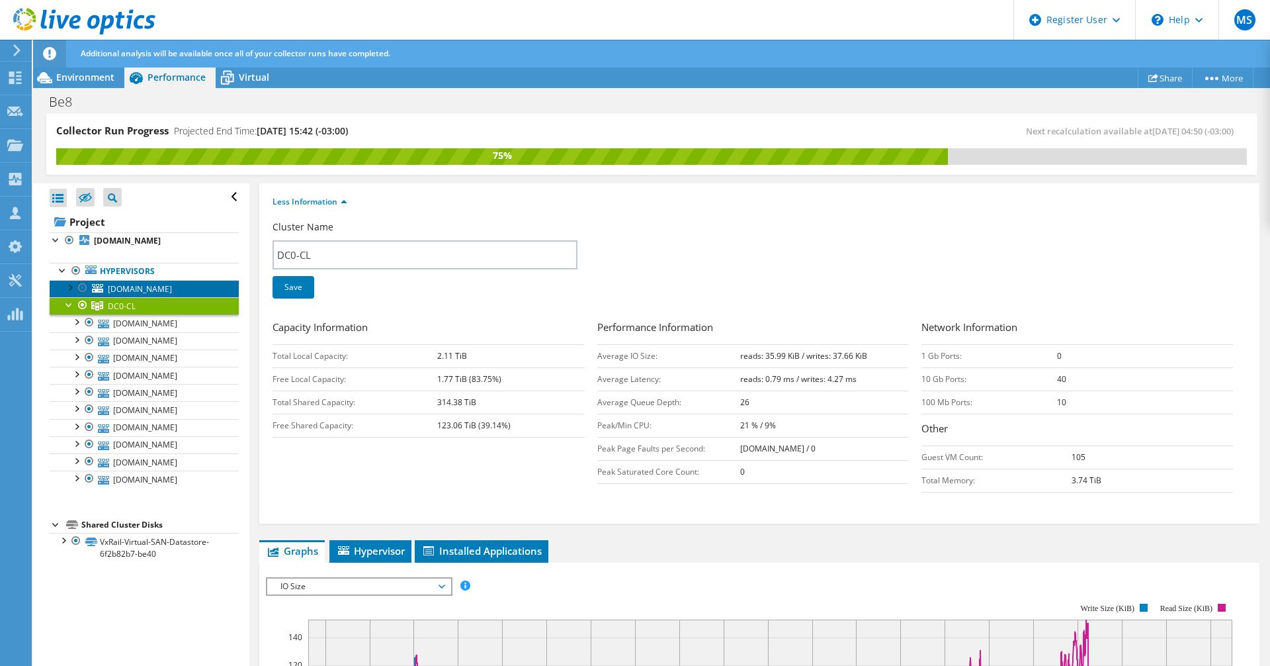
click at [142, 286] on span "[DOMAIN_NAME]" at bounding box center [140, 288] width 64 height 11
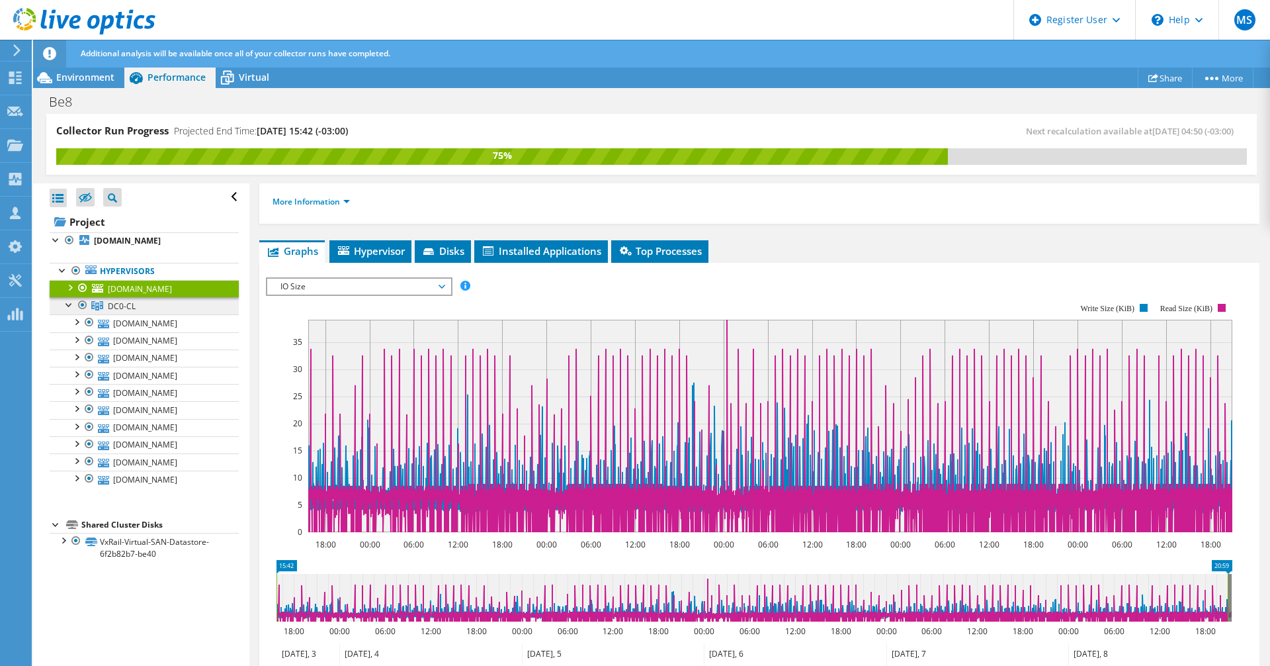
click at [110, 302] on span "DC0-CL" at bounding box center [122, 305] width 28 height 11
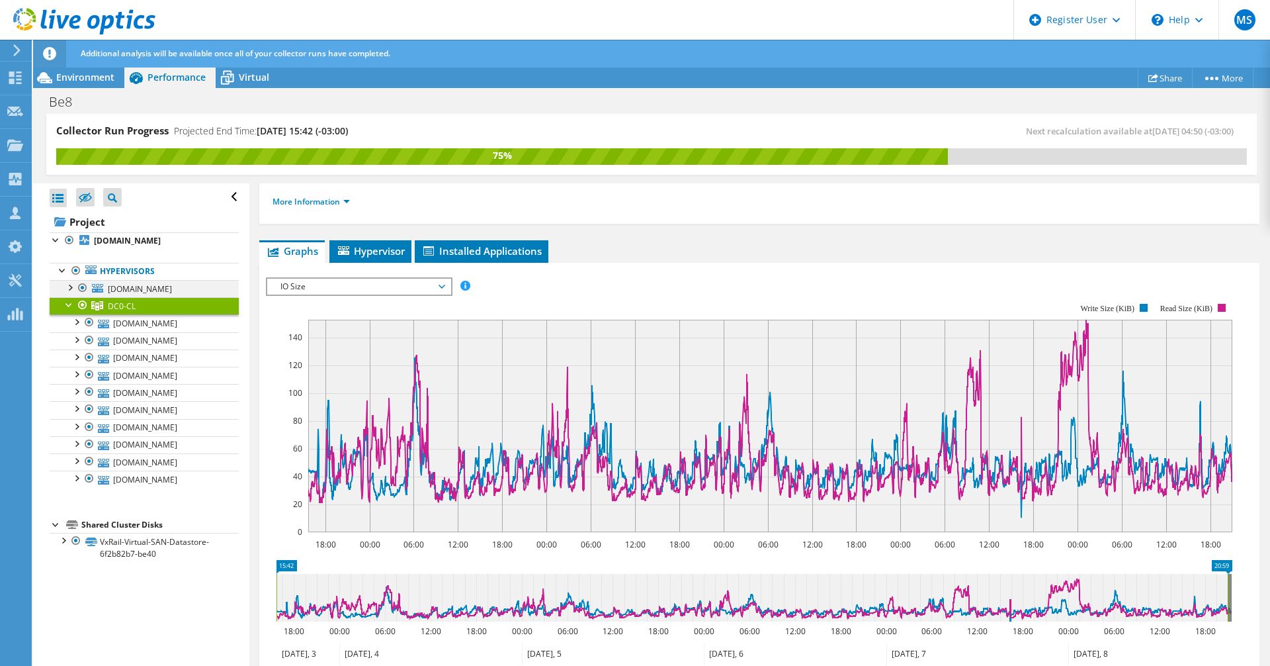
click at [85, 287] on div at bounding box center [82, 288] width 13 height 16
click at [83, 285] on div at bounding box center [82, 288] width 13 height 16
click at [69, 304] on div at bounding box center [69, 303] width 13 height 13
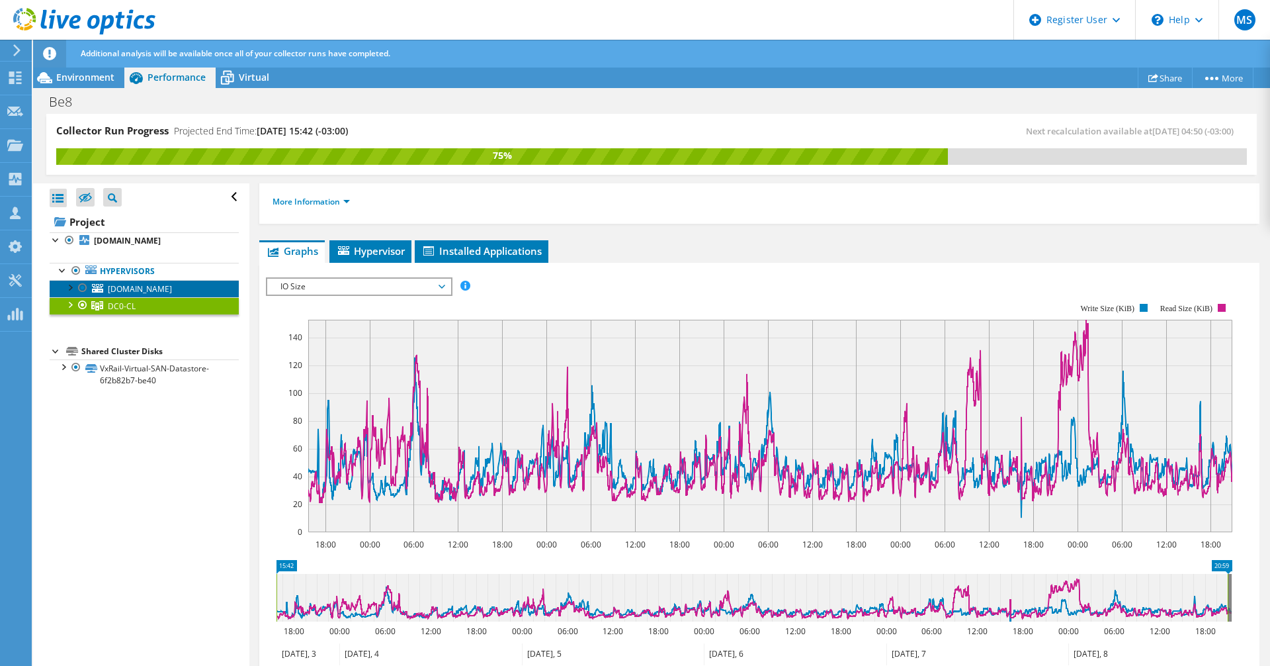
click at [117, 289] on span "[DOMAIN_NAME]" at bounding box center [140, 288] width 64 height 11
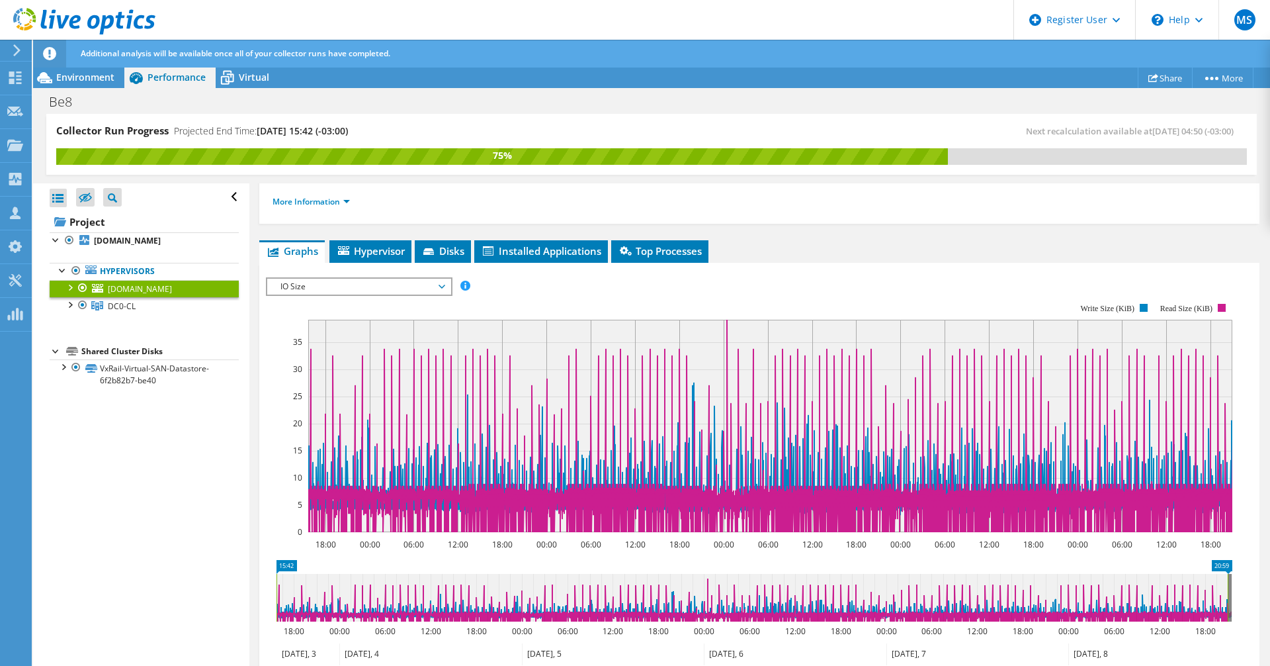
click at [441, 284] on span "IO Size" at bounding box center [359, 287] width 170 height 16
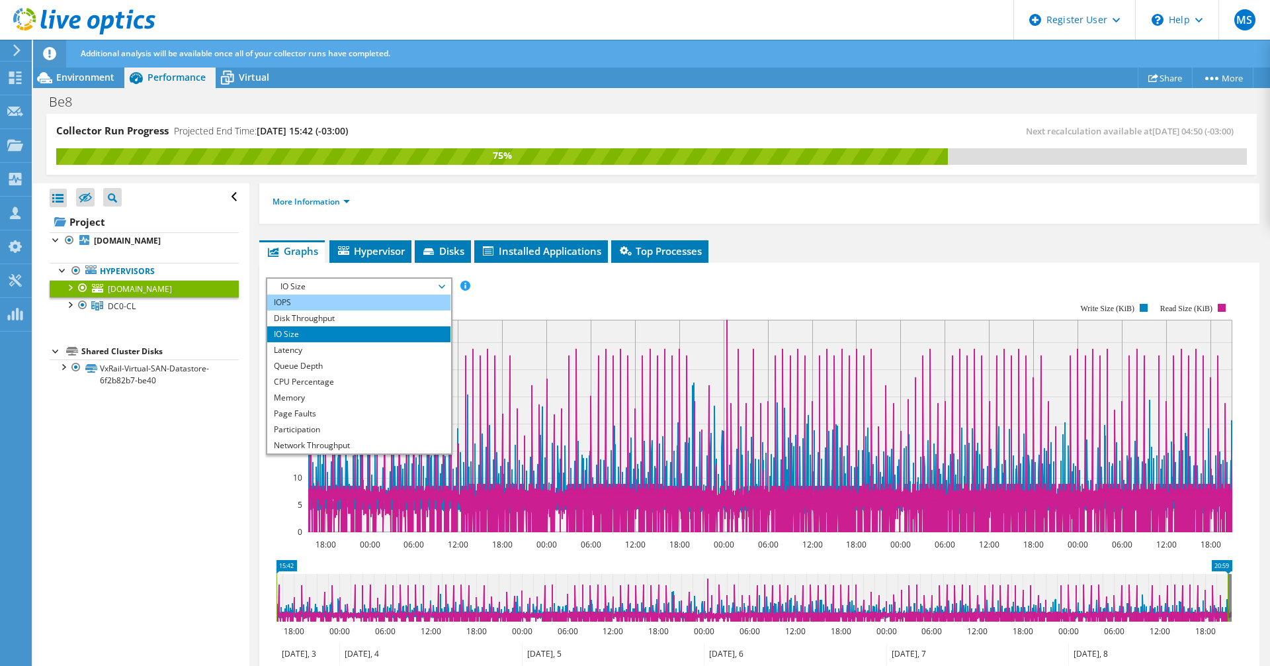
click at [291, 302] on li "IOPS" at bounding box center [358, 302] width 183 height 16
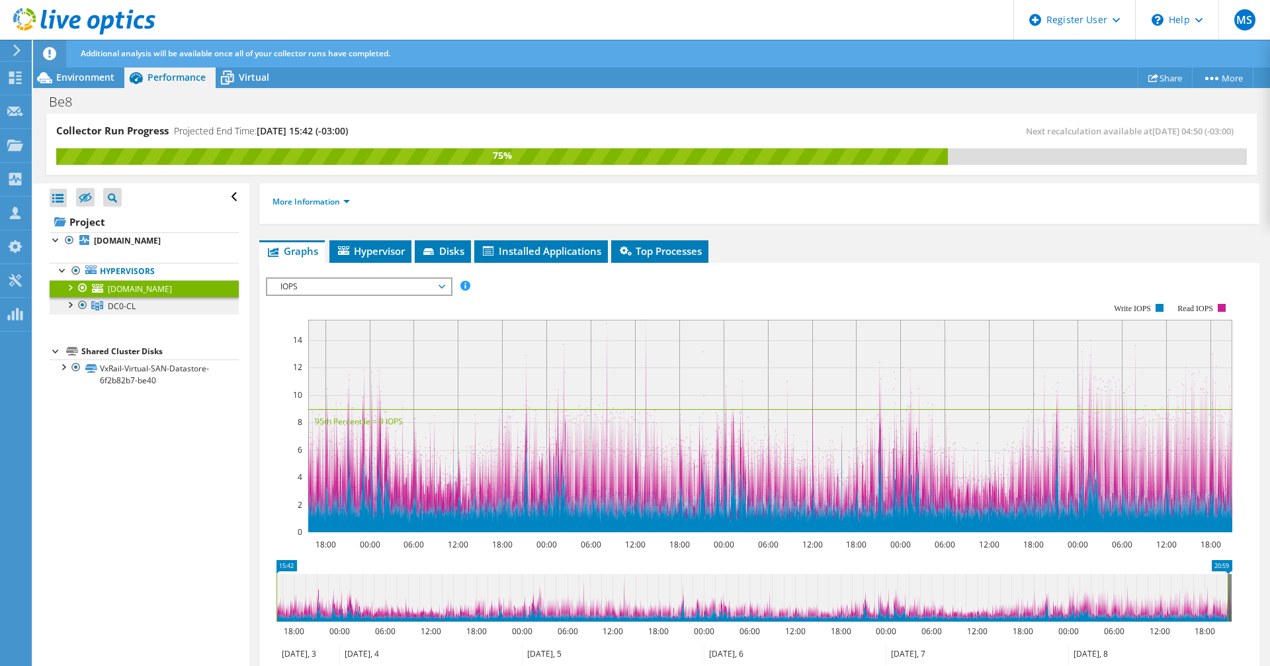
click at [123, 304] on span "DC0-CL" at bounding box center [122, 305] width 28 height 11
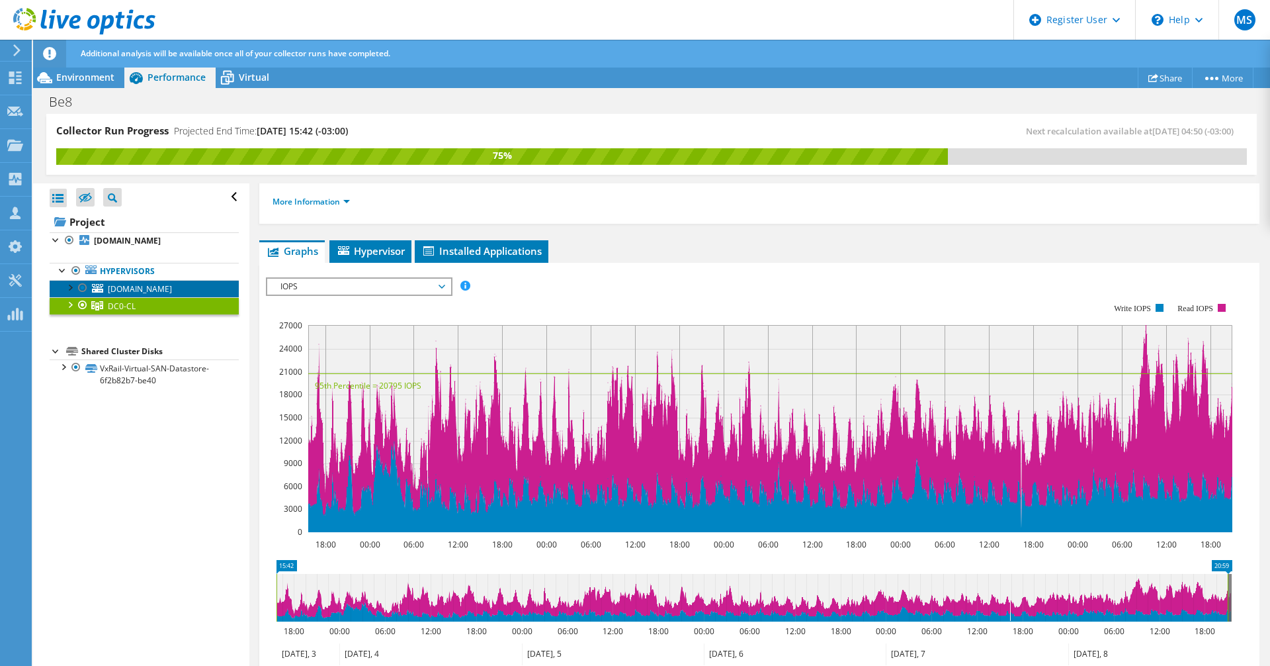
click at [142, 286] on span "[DOMAIN_NAME]" at bounding box center [140, 288] width 64 height 11
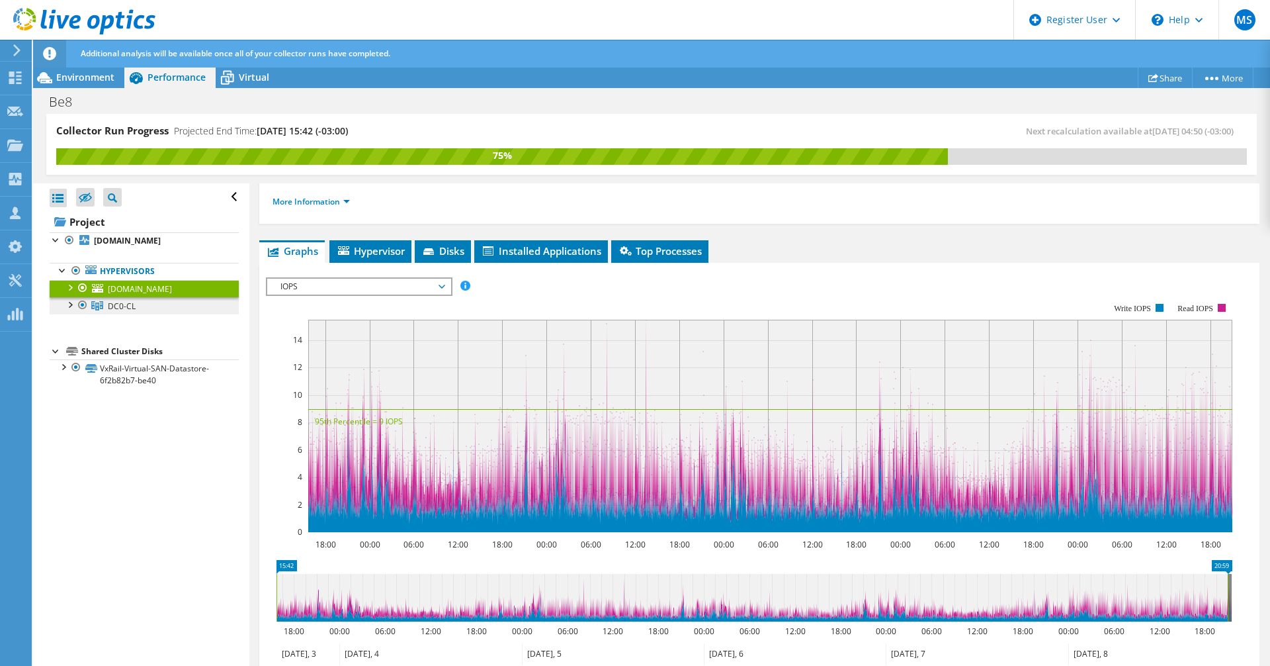
click at [126, 302] on span "DC0-CL" at bounding box center [122, 305] width 28 height 11
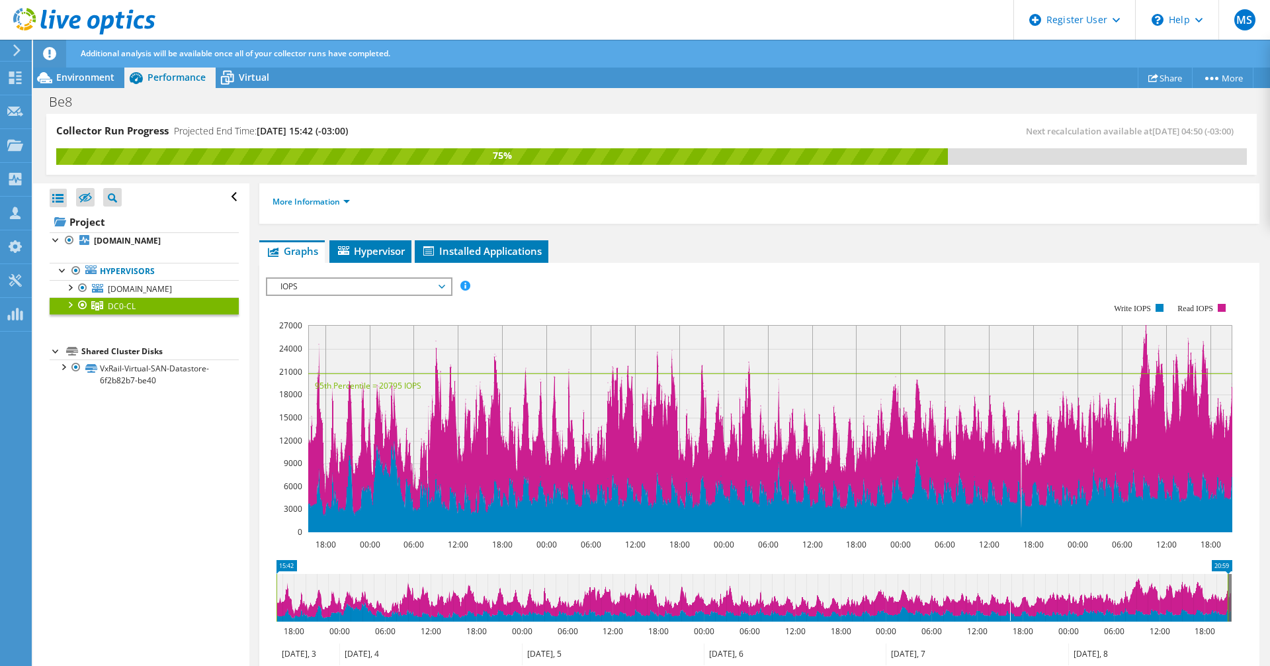
click at [71, 302] on div at bounding box center [69, 303] width 13 height 13
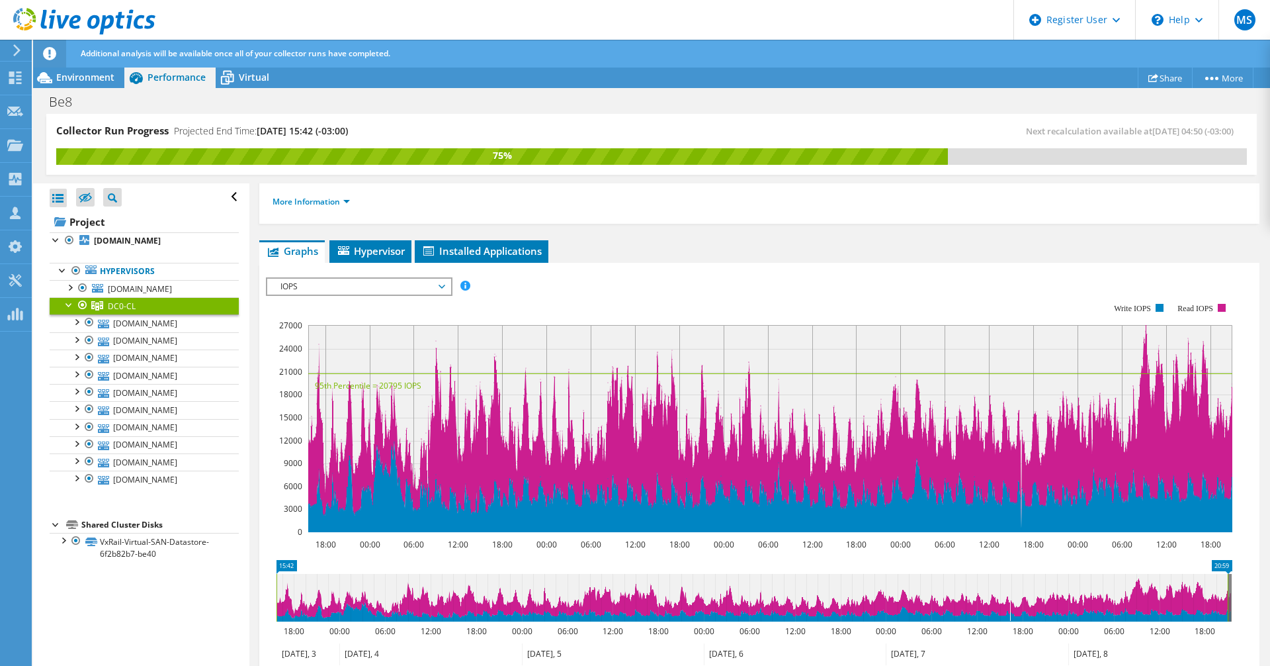
click at [69, 304] on div at bounding box center [69, 303] width 13 height 13
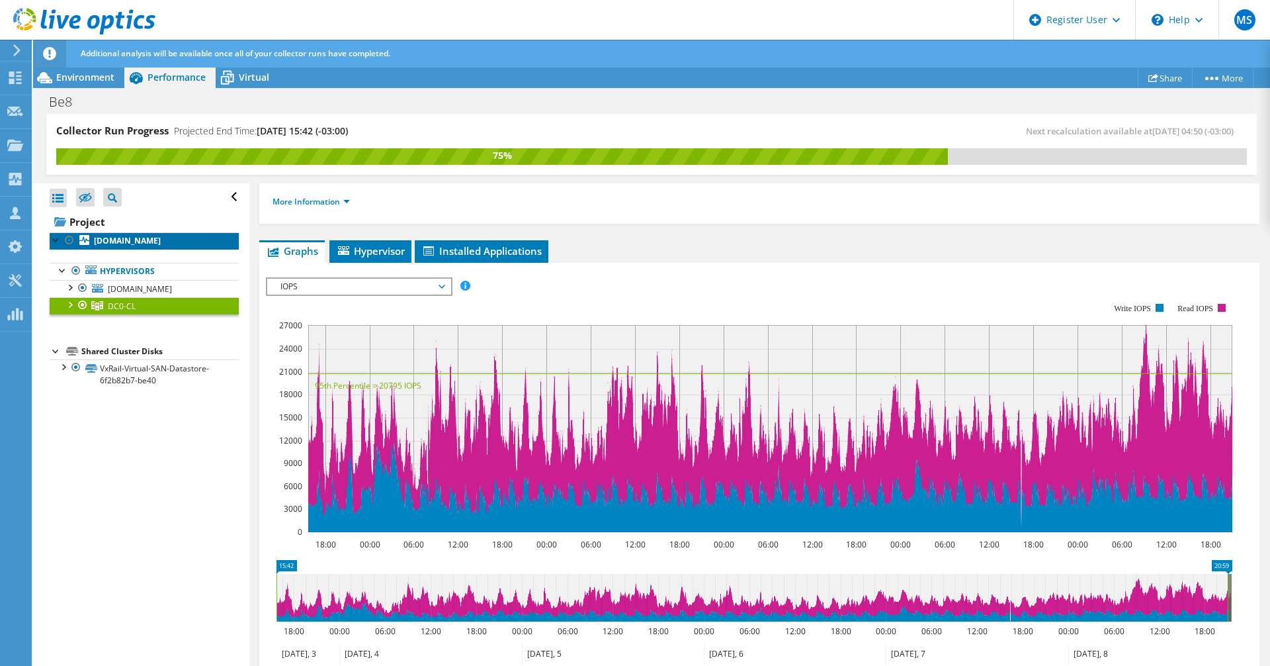
click at [132, 237] on b "[DOMAIN_NAME]" at bounding box center [127, 240] width 67 height 11
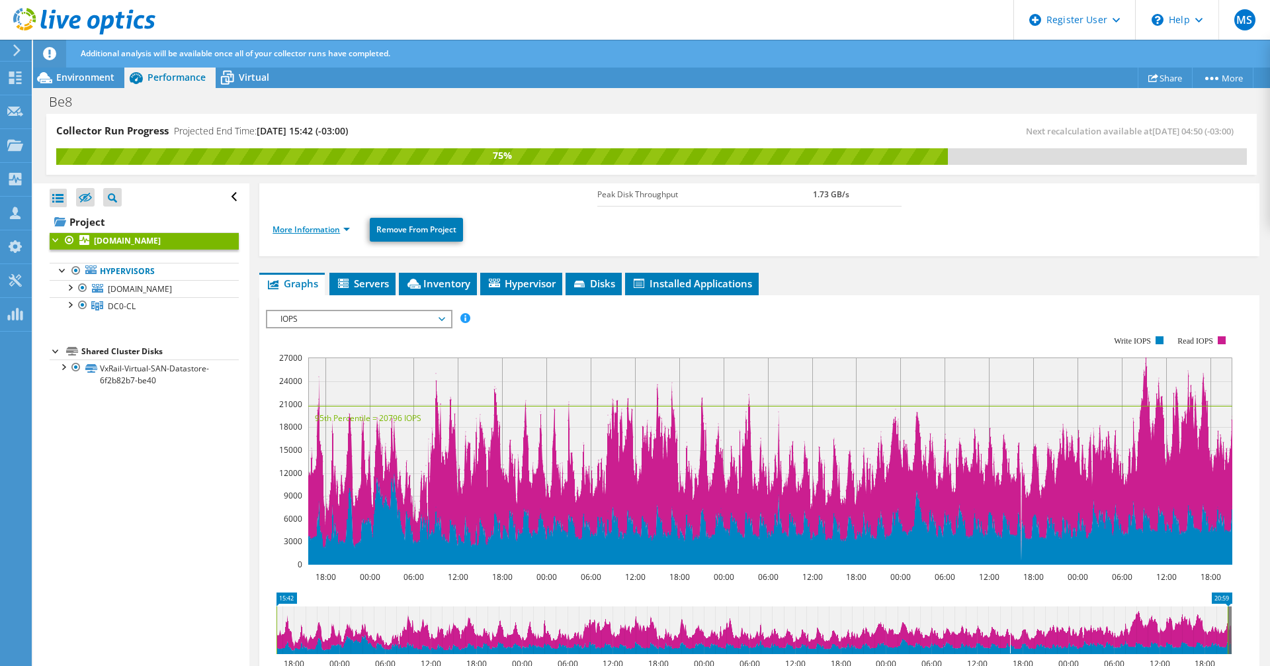
click at [345, 227] on link "More Information" at bounding box center [311, 229] width 77 height 11
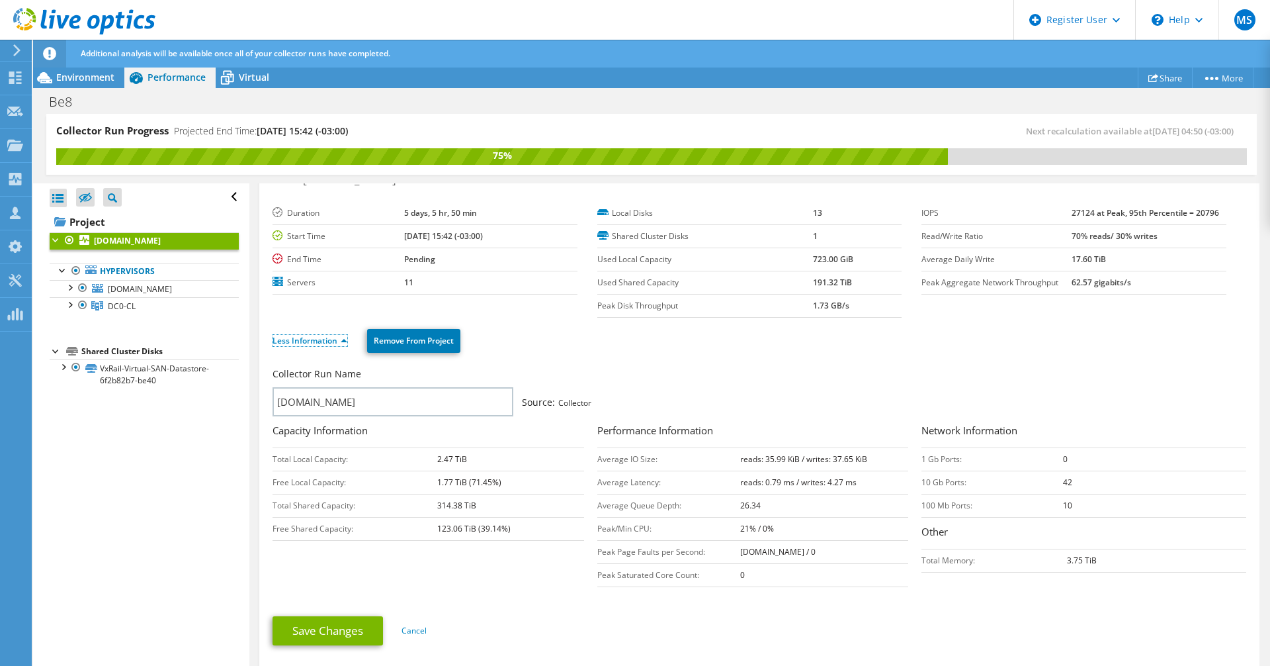
scroll to position [0, 0]
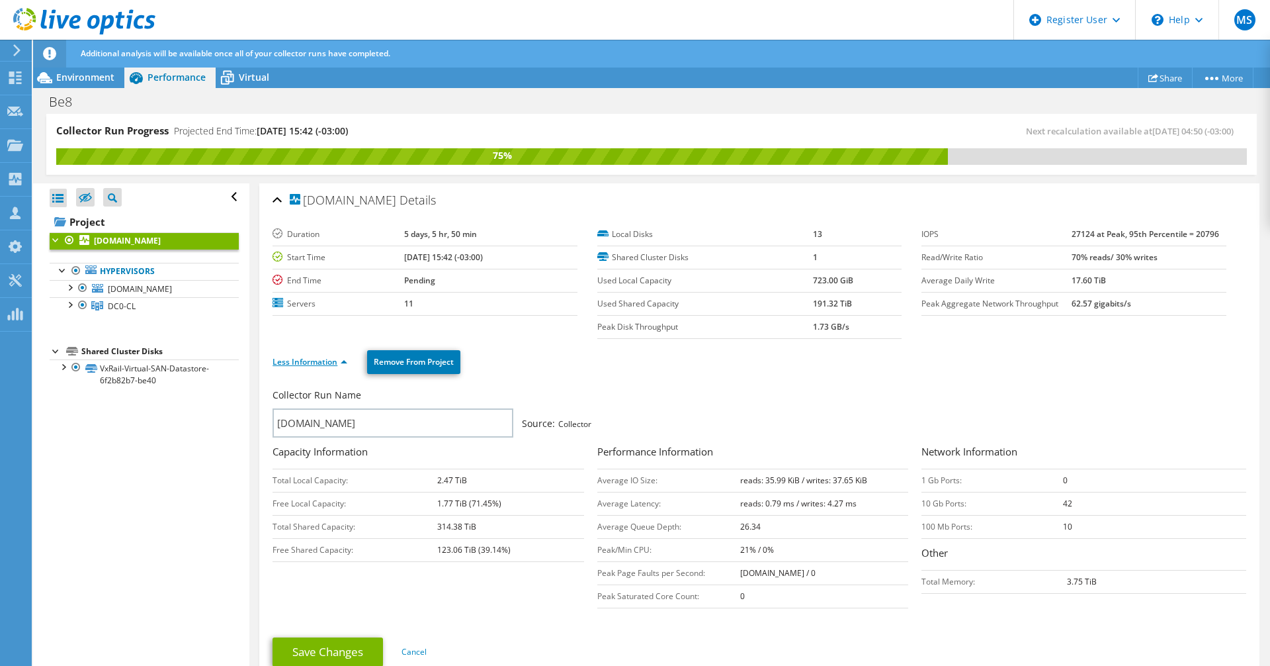
click at [339, 361] on link "Less Information" at bounding box center [310, 361] width 75 height 11
